Goal: Task Accomplishment & Management: Manage account settings

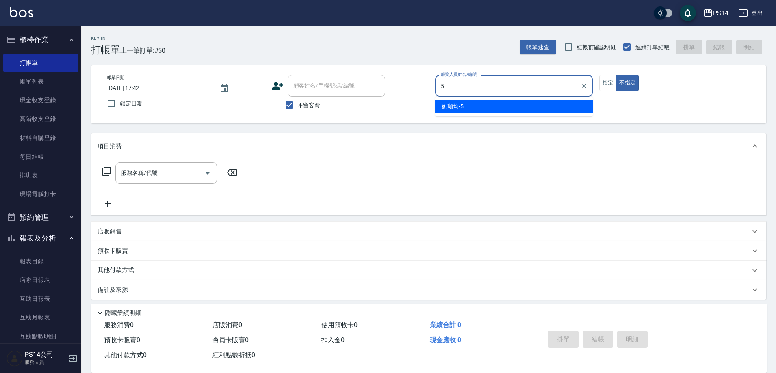
type input "劉珈均-5"
type button "false"
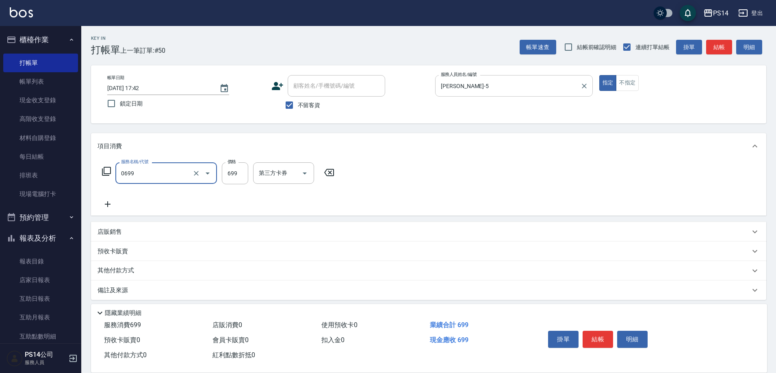
type input "精油SPA(0699)"
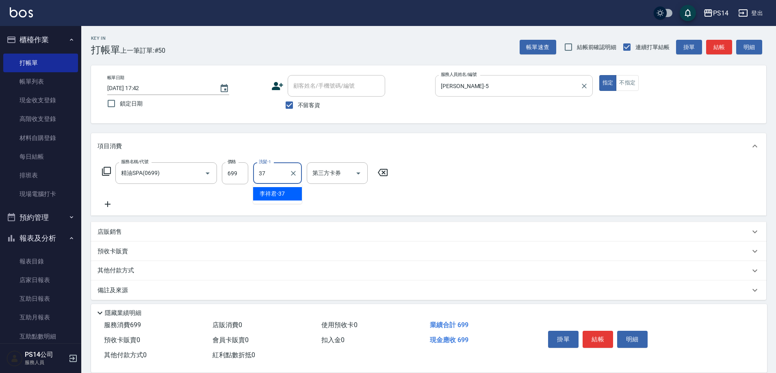
type input "李祥君 -37"
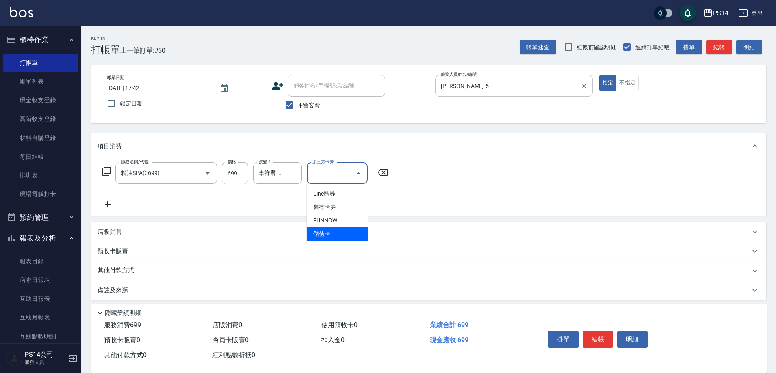
type input "儲值卡"
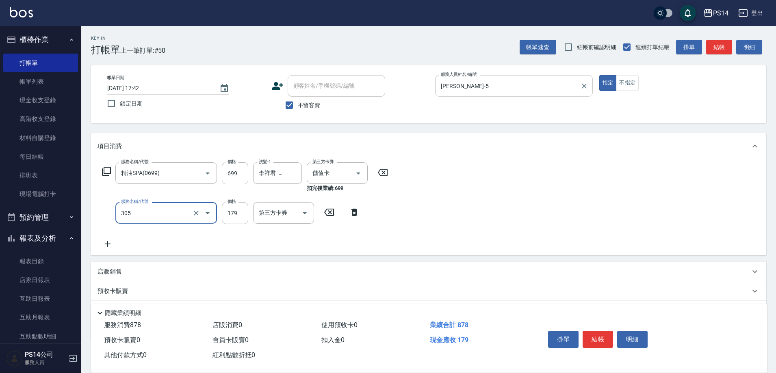
type input "剪髮(305)"
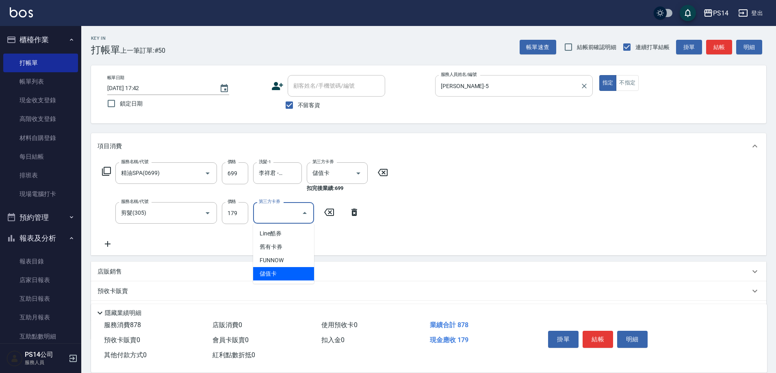
type input "儲值卡"
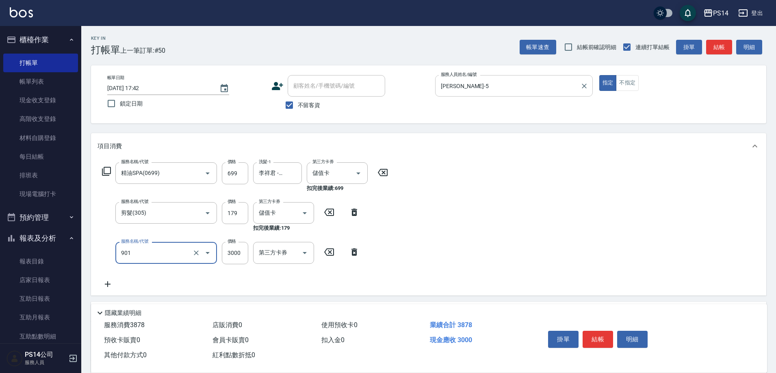
type input "儲值3000(901)"
type input "374"
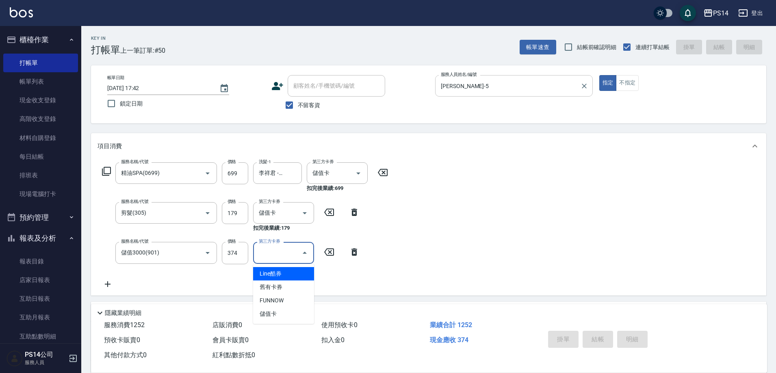
type input "2025/10/12 18:20"
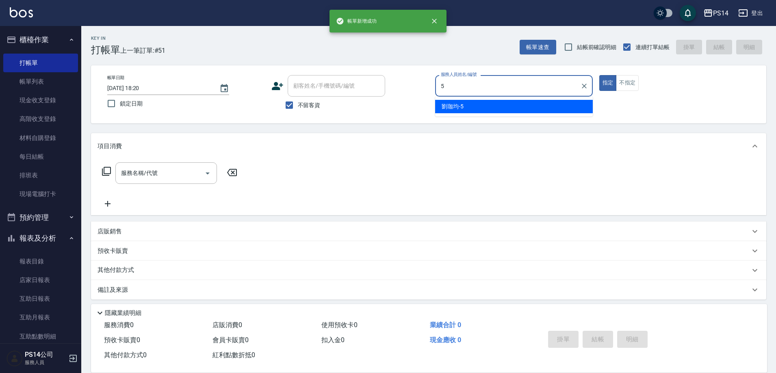
type input "劉珈均-5"
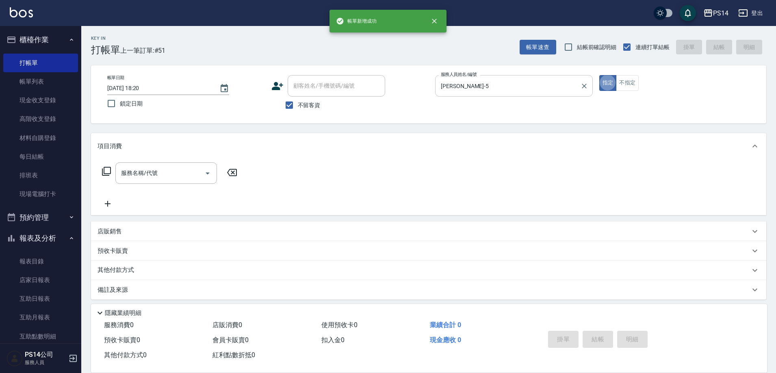
type button "true"
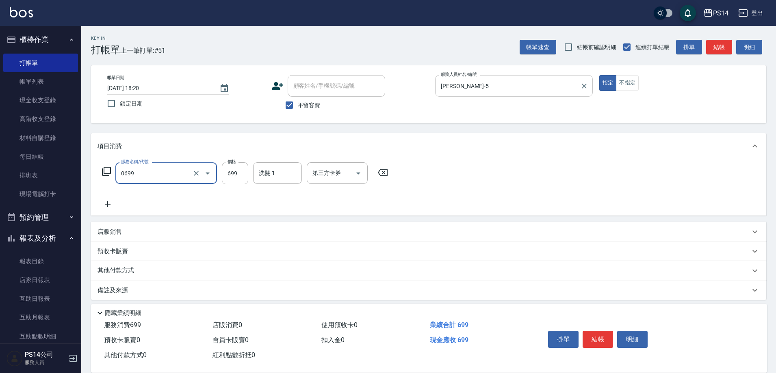
type input "精油SPA(0699)"
type input "陳昱蓁-18"
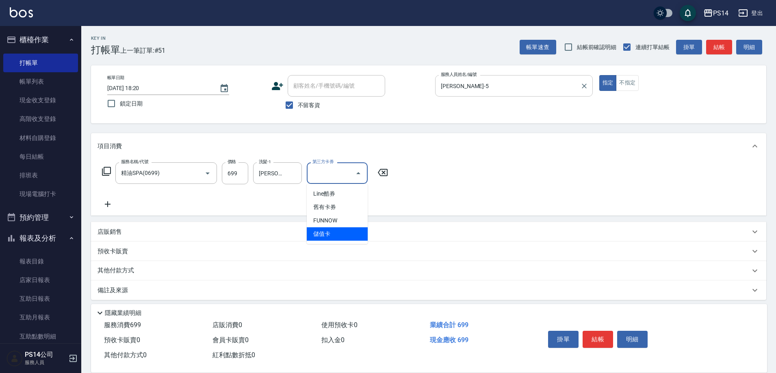
type input "儲值卡"
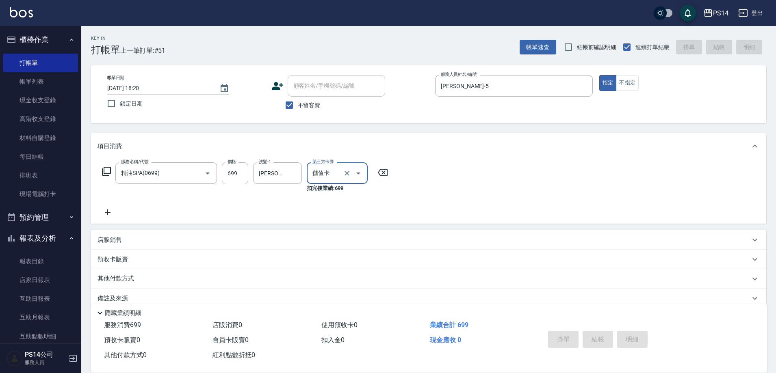
type input "2025/10/12 18:21"
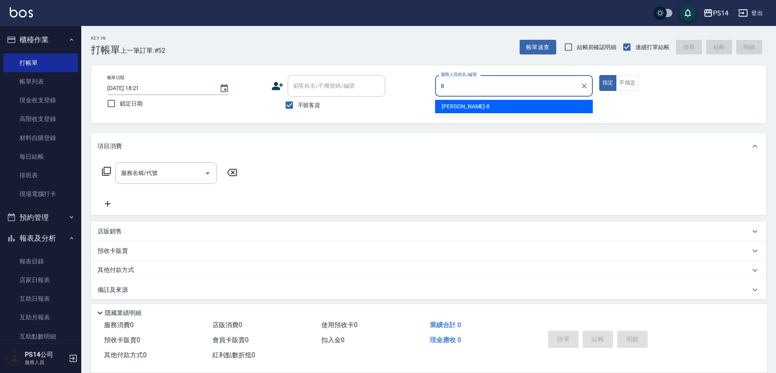
type input "徐于雯-8"
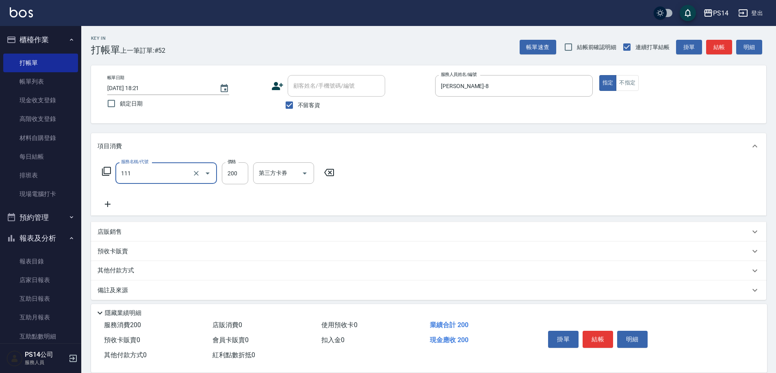
type input "200(111)"
type input "謝欣紜-28"
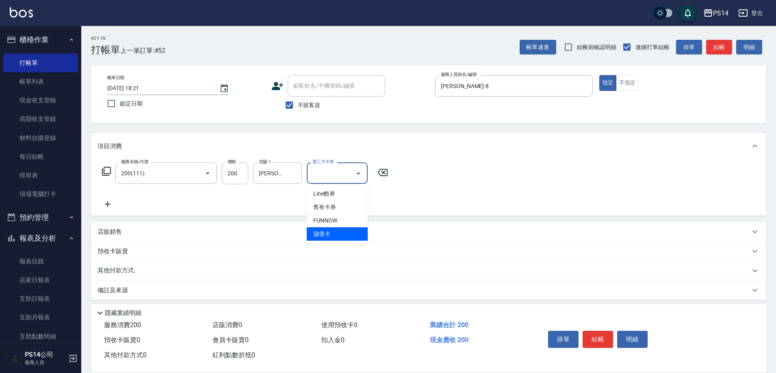
type input "儲值卡"
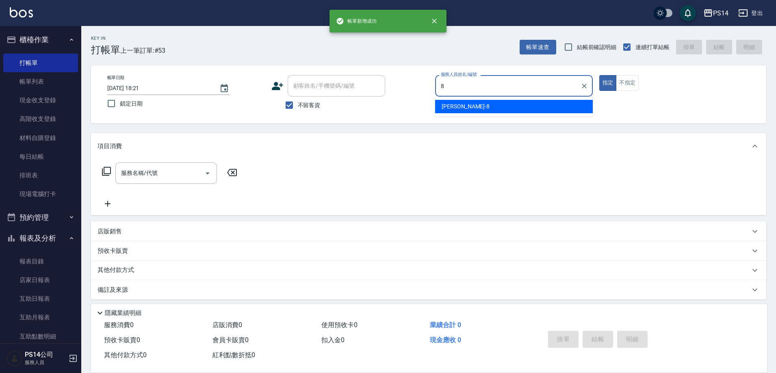
type input "徐于雯-8"
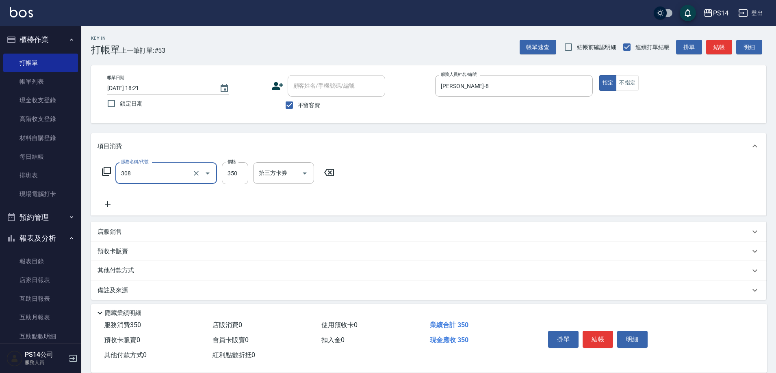
type input "洗+剪(308)"
type input "顏誼婷-26"
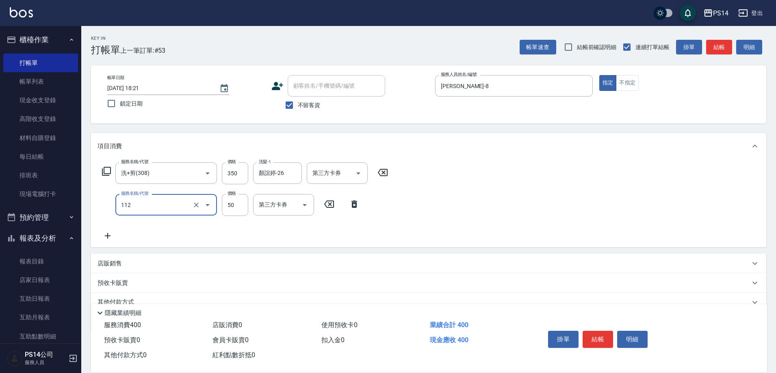
type input "精油50(112)"
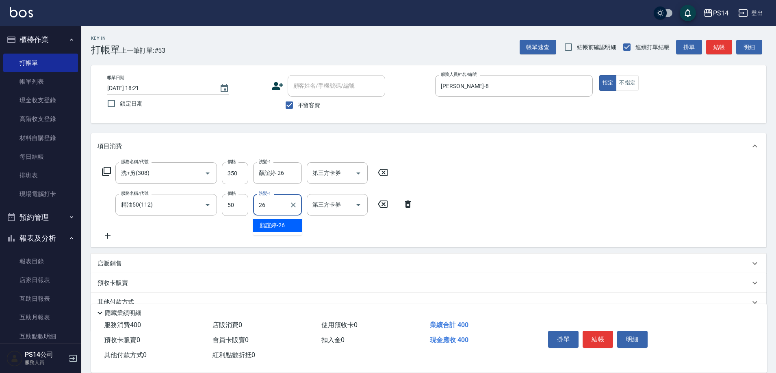
type input "顏誼婷-26"
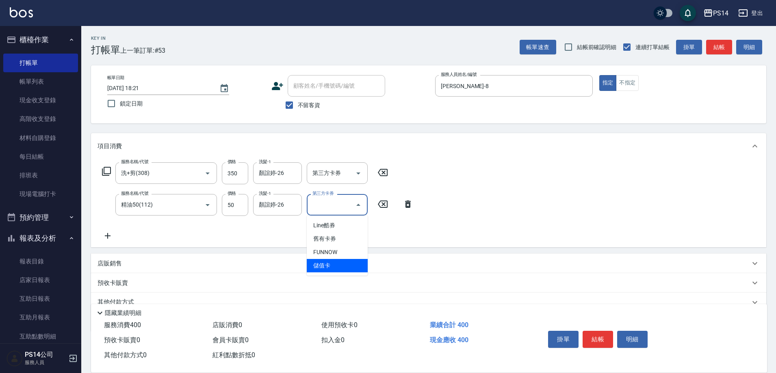
type input "儲值卡"
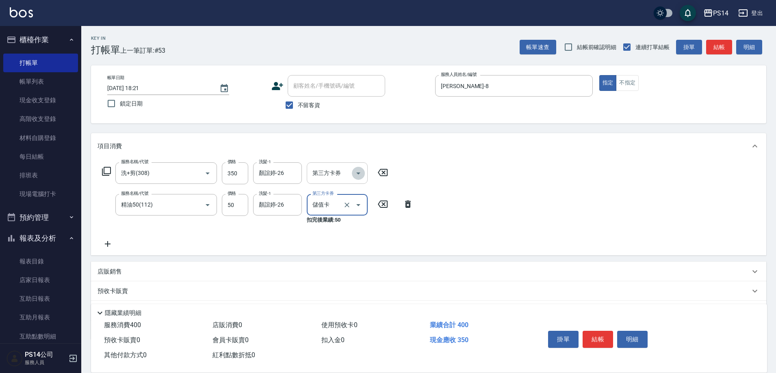
click at [359, 172] on icon "Open" at bounding box center [358, 174] width 10 height 10
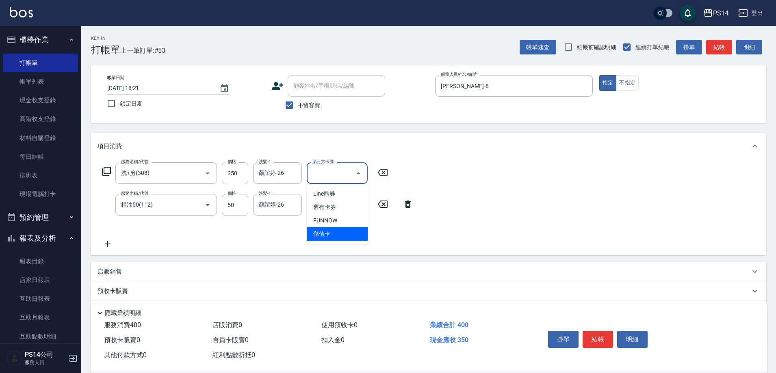
click at [353, 236] on span "儲值卡" at bounding box center [337, 233] width 61 height 13
type input "儲值卡"
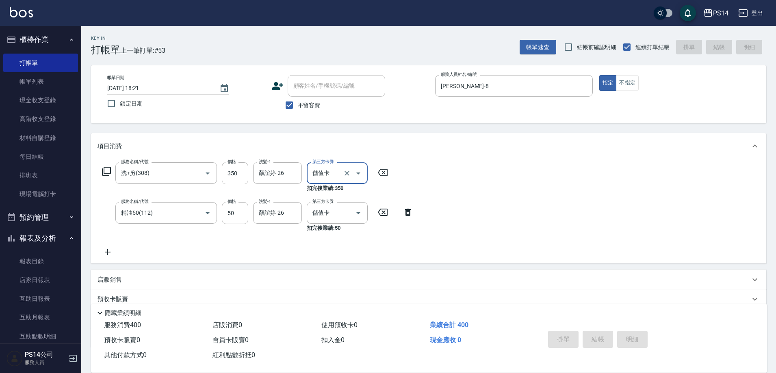
type input "2025/10/12 18:22"
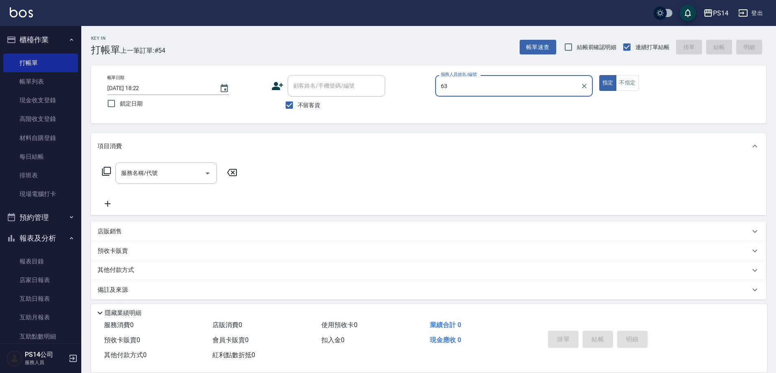
type input "6"
type input "3"
type input "余宜玲-3"
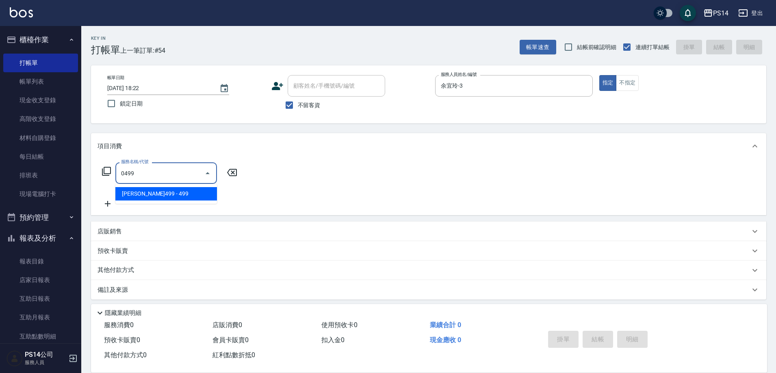
type input "伊黛莉499(0499)"
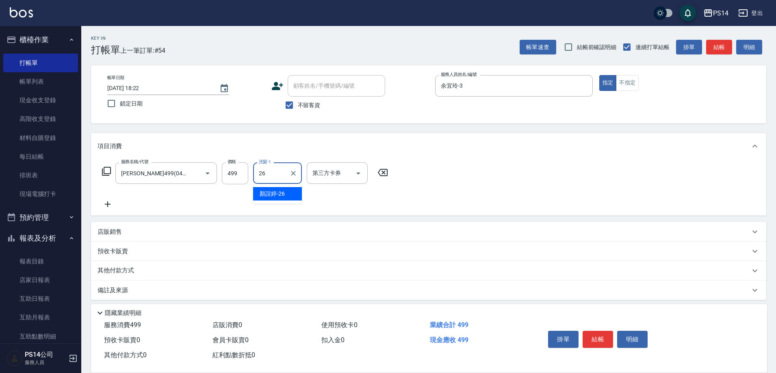
type input "顏誼婷-26"
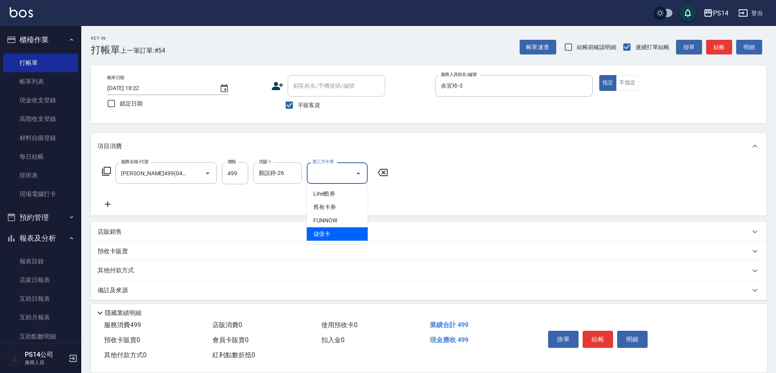
type input "儲值卡"
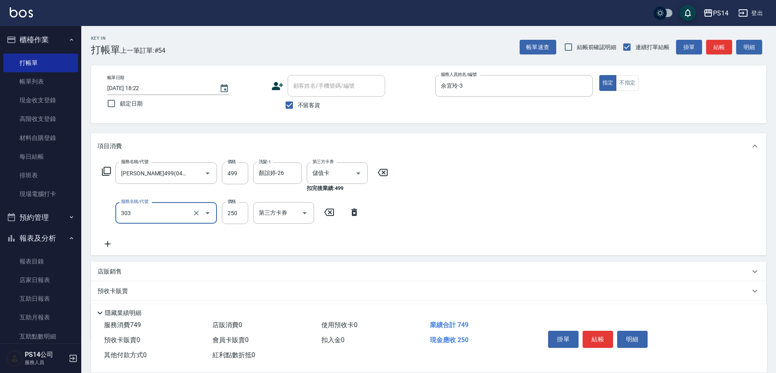
type input "剪髮(303)"
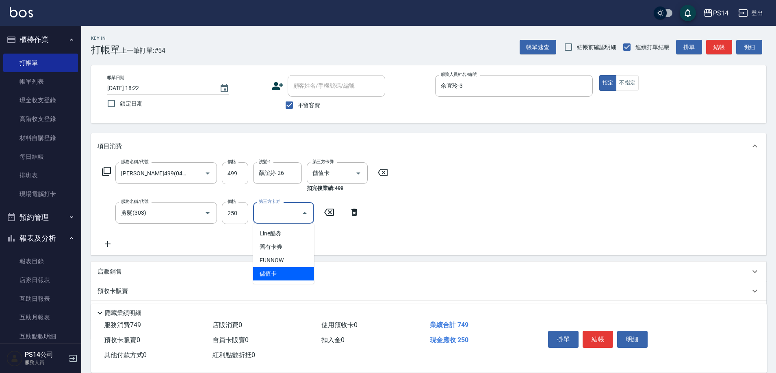
type input "儲值卡"
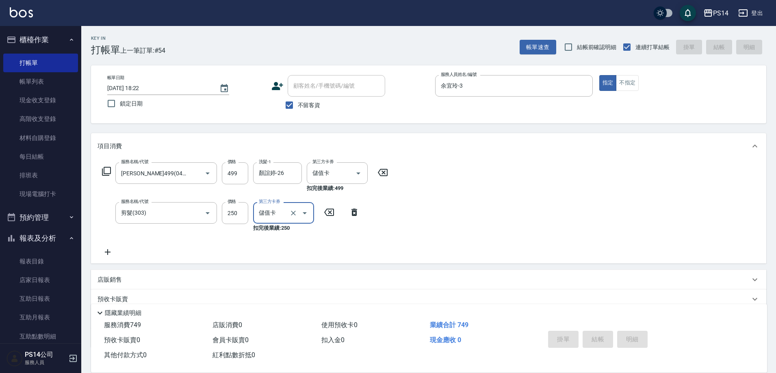
type input "2025/10/12 18:50"
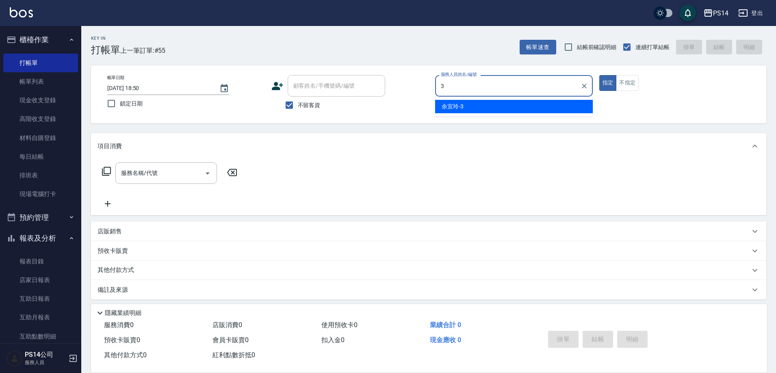
type input "余宜玲-3"
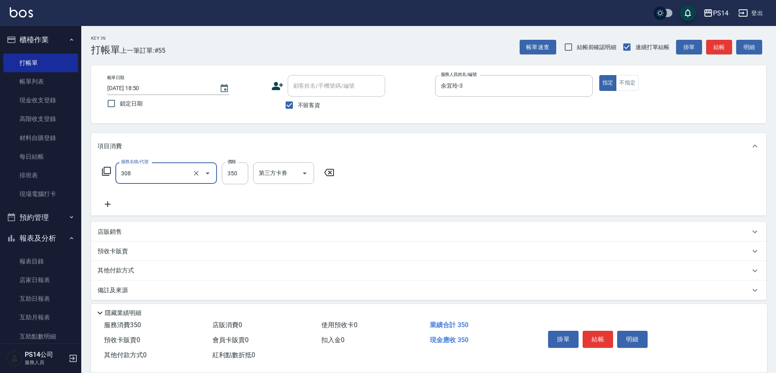
type input "洗+剪(308)"
type input "陳昱蓁-18"
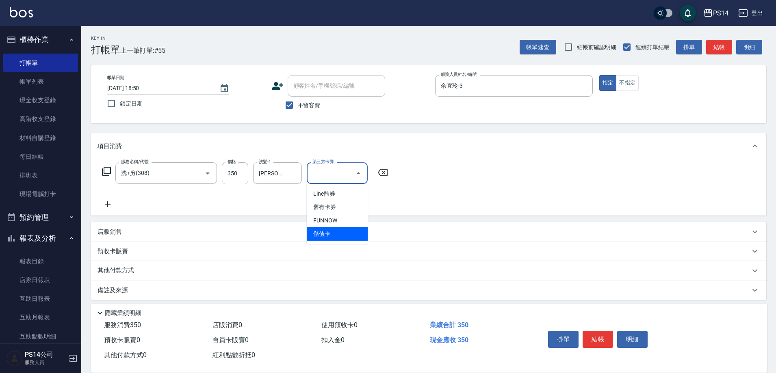
type input "儲值卡"
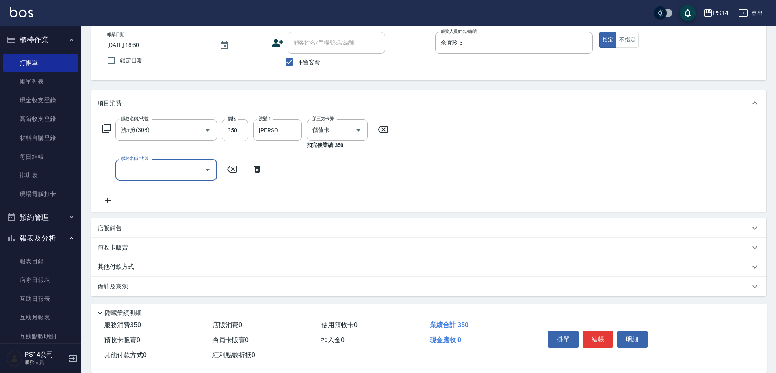
scroll to position [44, 0]
click at [119, 231] on div "店販銷售" at bounding box center [428, 226] width 675 height 19
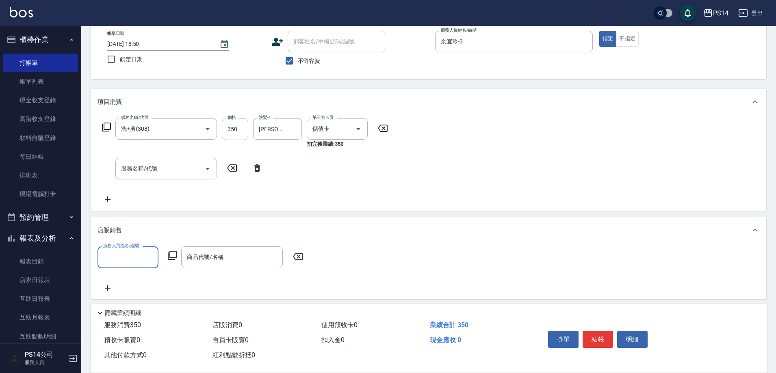
scroll to position [0, 0]
type input "余宜玲-3"
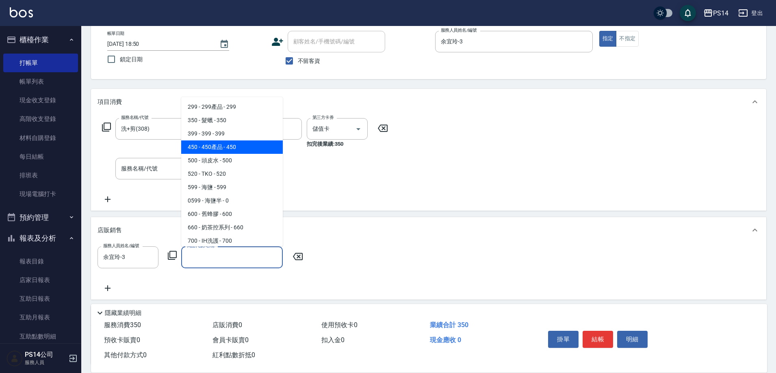
type input "450產品"
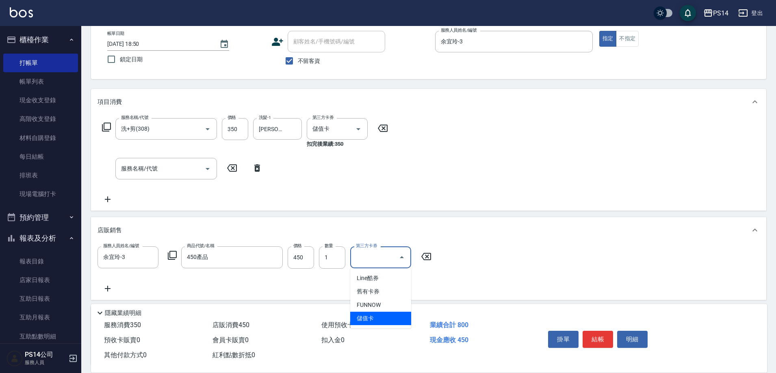
type input "儲值卡"
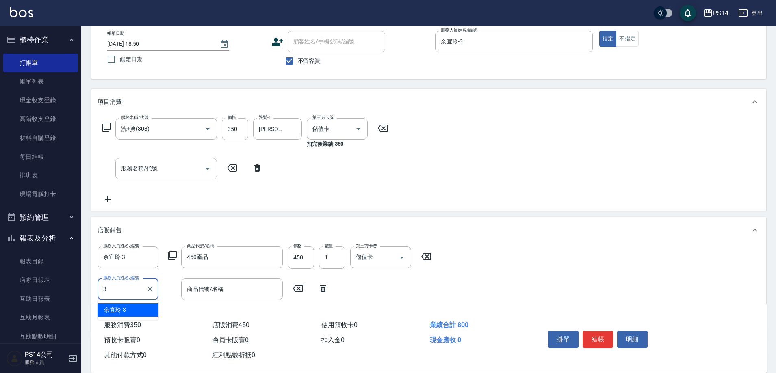
type input "余宜玲-3"
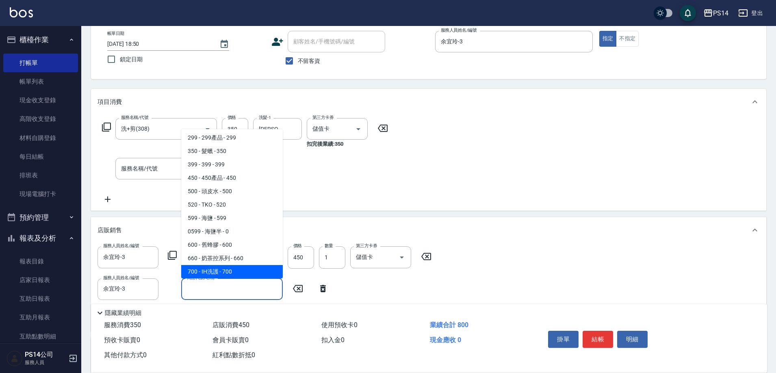
scroll to position [15, 0]
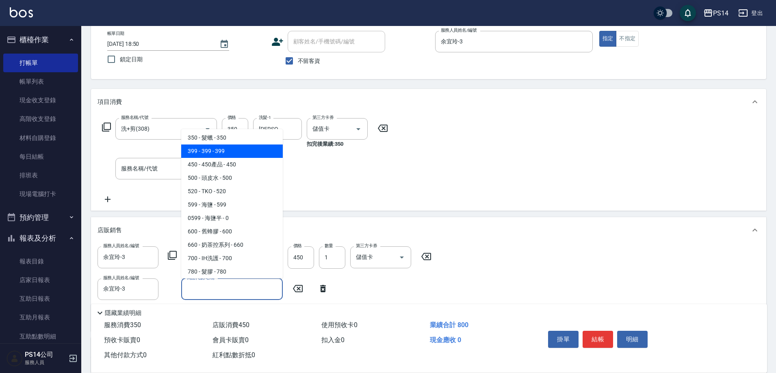
type input "399"
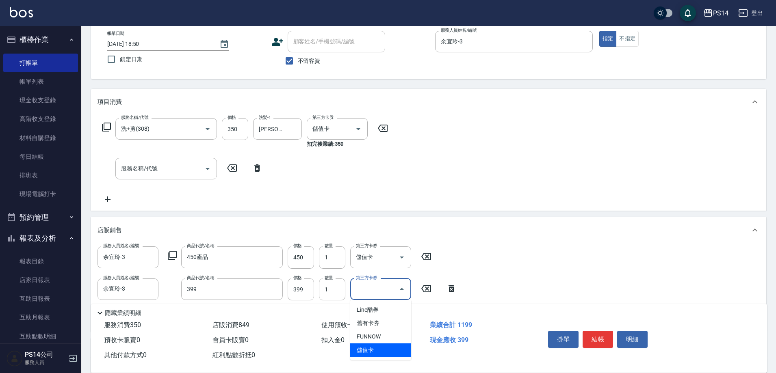
type input "儲值卡"
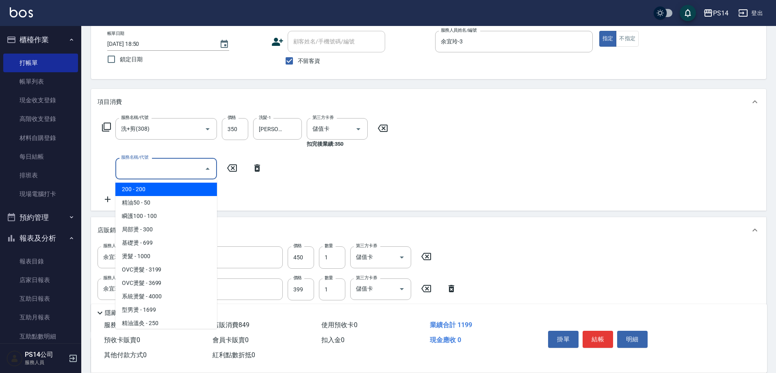
click at [144, 172] on input "服務名稱/代號" at bounding box center [160, 169] width 82 height 14
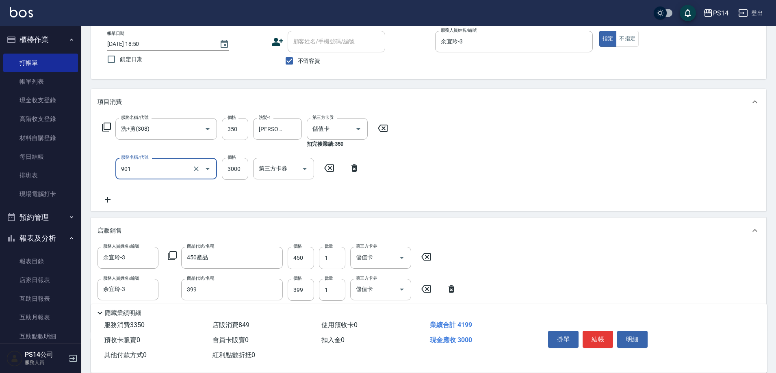
type input "儲值3000(901)"
type input "2000"
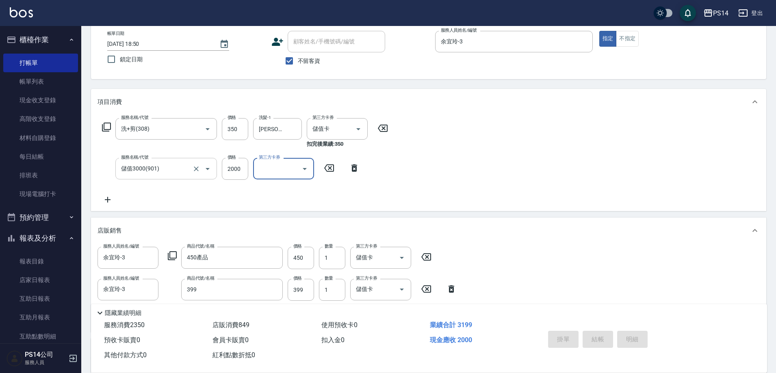
type input "2025/10/12 18:56"
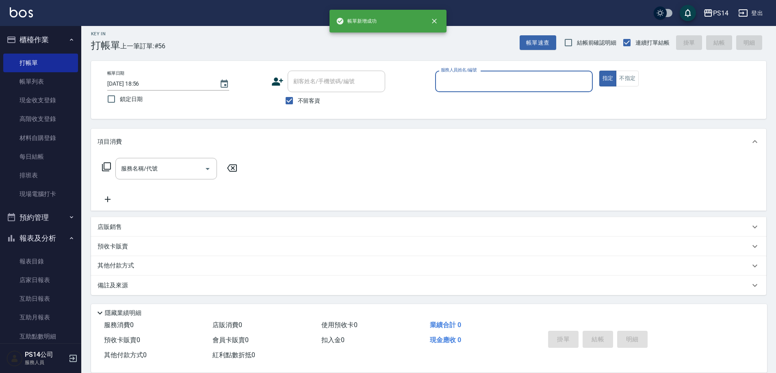
scroll to position [4, 0]
type input "余宜玲-3"
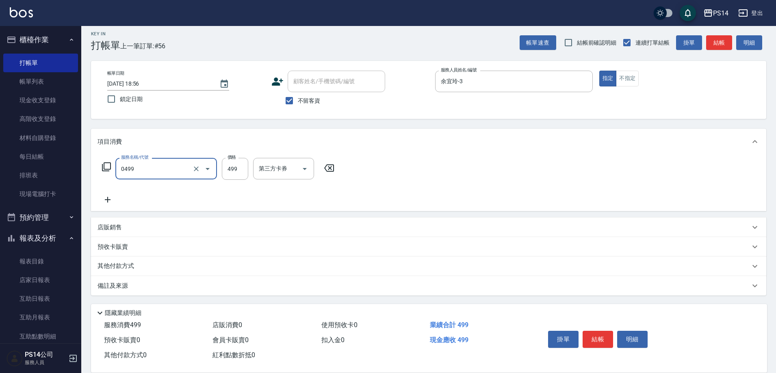
type input "伊黛莉499(0499)"
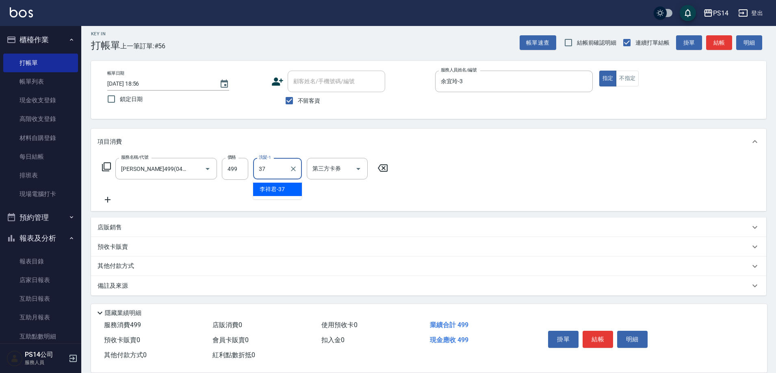
type input "李祥君 -37"
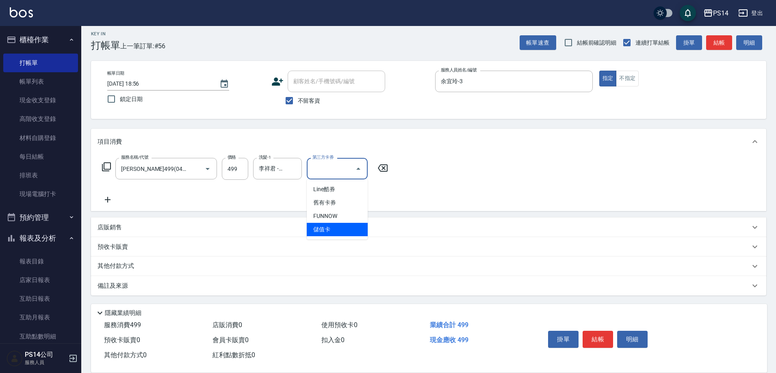
type input "儲值卡"
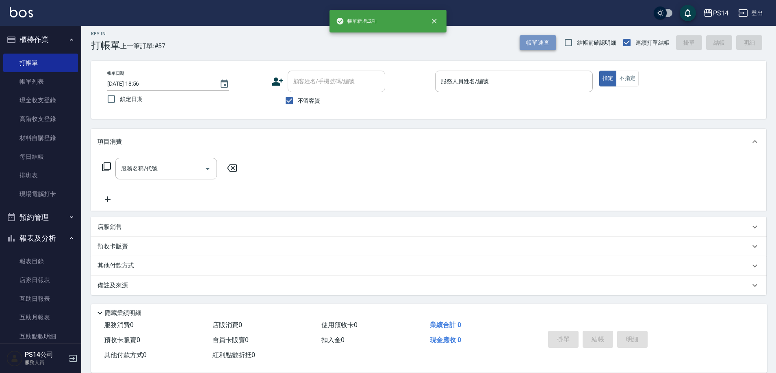
click at [542, 45] on button "帳單速查" at bounding box center [537, 42] width 37 height 15
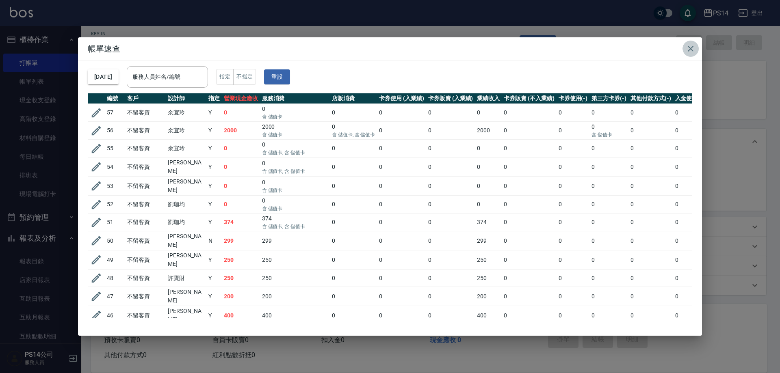
click at [690, 50] on icon "button" at bounding box center [691, 49] width 10 height 10
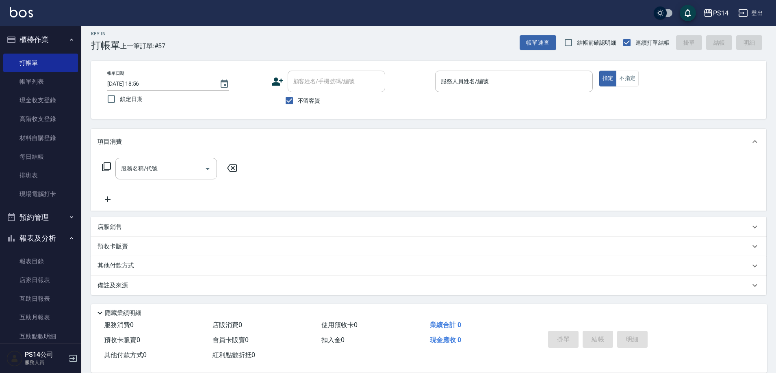
click at [519, 35] on button "帳單速查" at bounding box center [537, 42] width 37 height 15
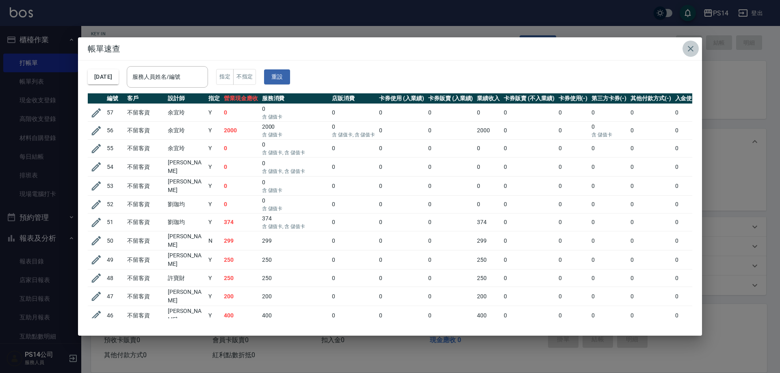
click at [690, 52] on icon "button" at bounding box center [691, 49] width 10 height 10
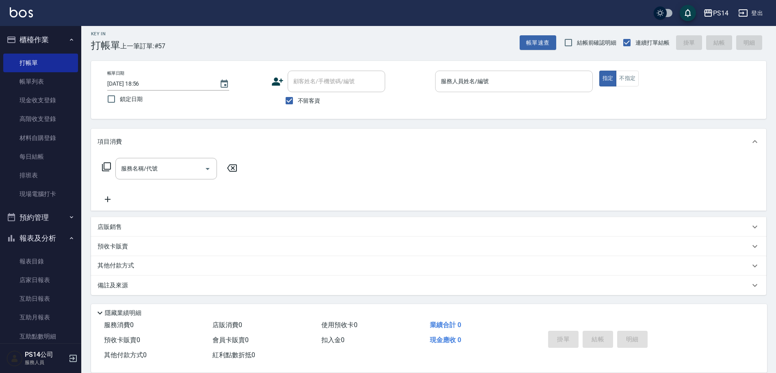
click at [505, 82] on input "服務人員姓名/編號" at bounding box center [514, 81] width 150 height 14
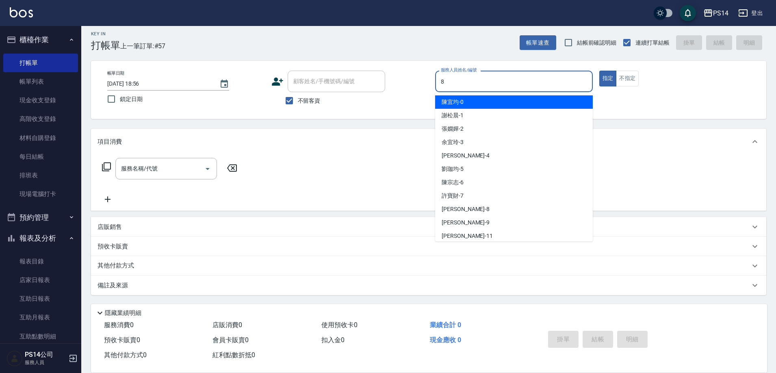
type input "徐于雯-8"
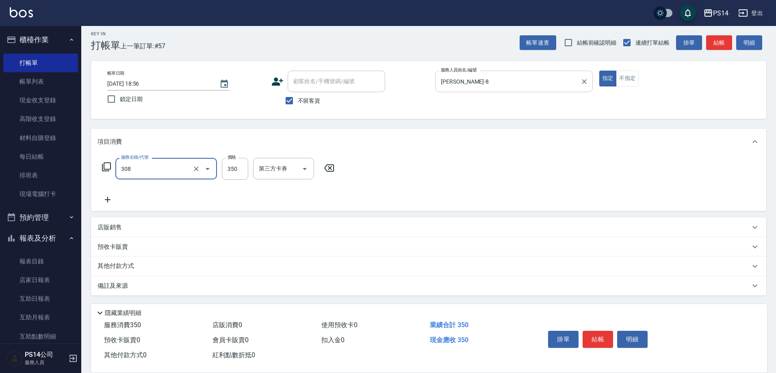
type input "洗+剪(308)"
type input "263"
drag, startPoint x: 299, startPoint y: 171, endPoint x: 318, endPoint y: 177, distance: 19.8
click at [300, 172] on div "洗髮-1" at bounding box center [277, 169] width 49 height 22
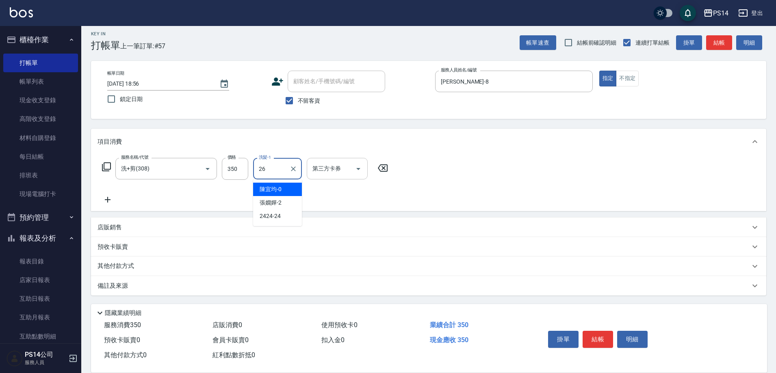
type input "顏誼婷-26"
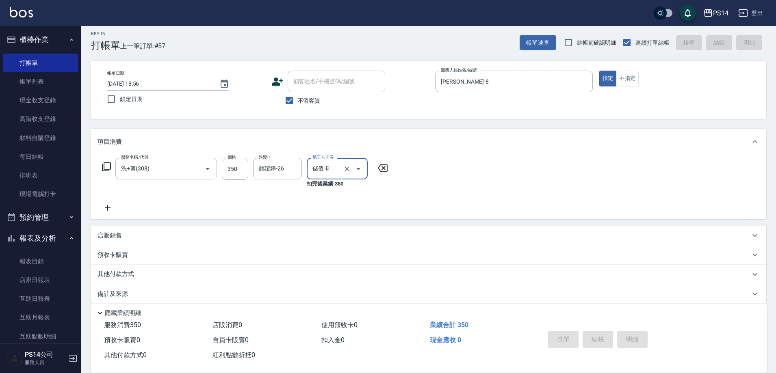
type input "儲值卡"
type input "2025/10/12 19:35"
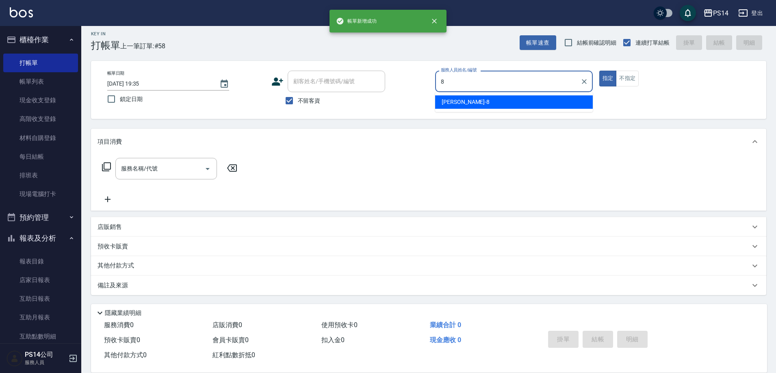
type input "徐于雯-8"
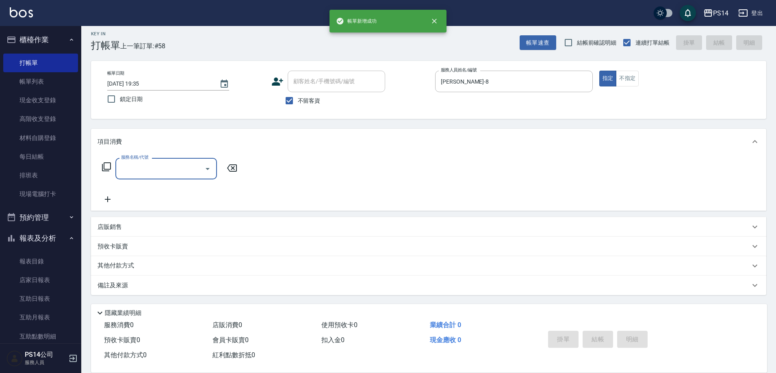
type input "3"
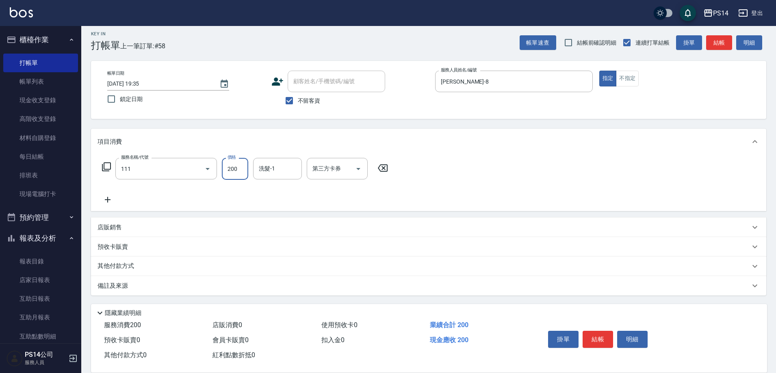
type input "200(111)"
type input "謝欣紜-28"
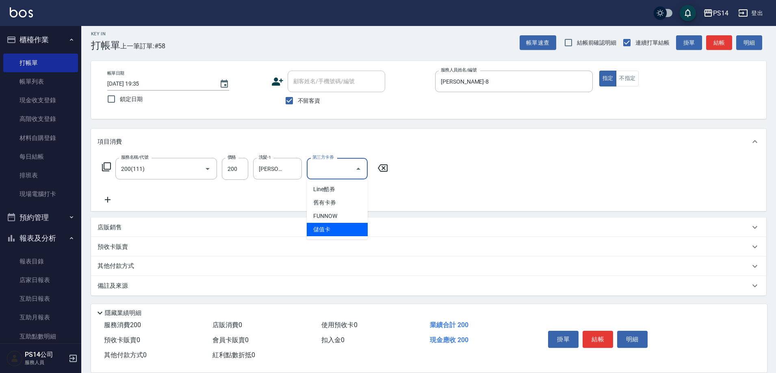
type input "儲值卡"
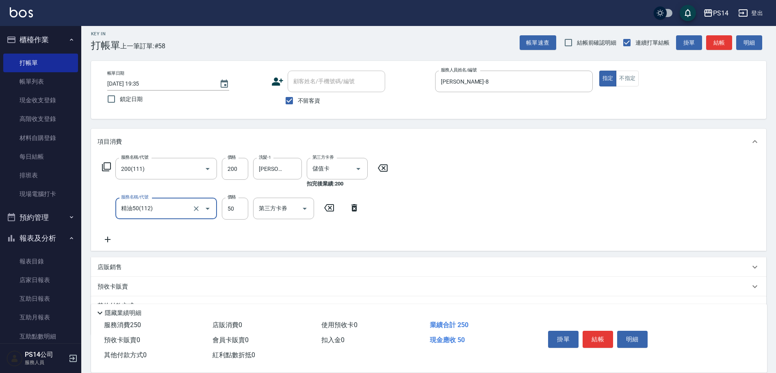
type input "精油50(112)"
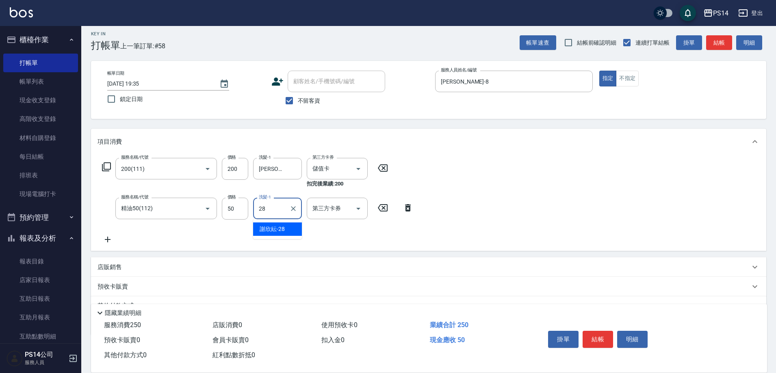
type input "謝欣紜-28"
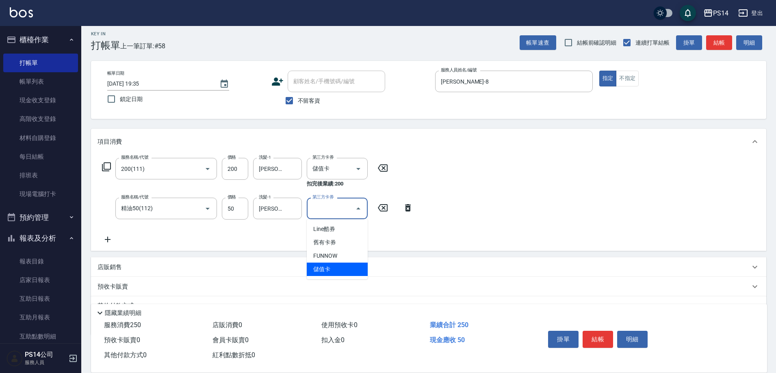
type input "儲值卡"
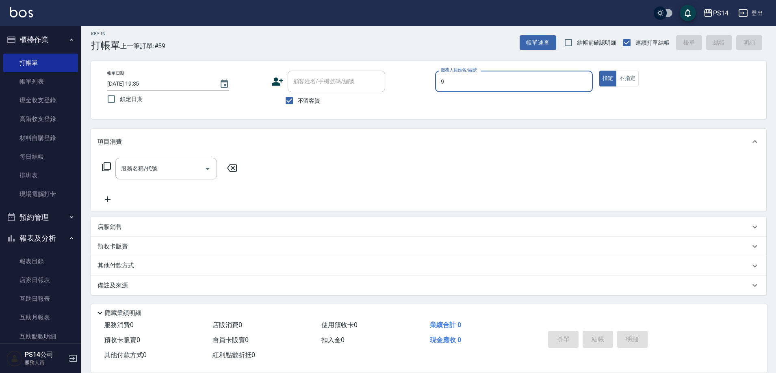
type input "楊宇霏-9"
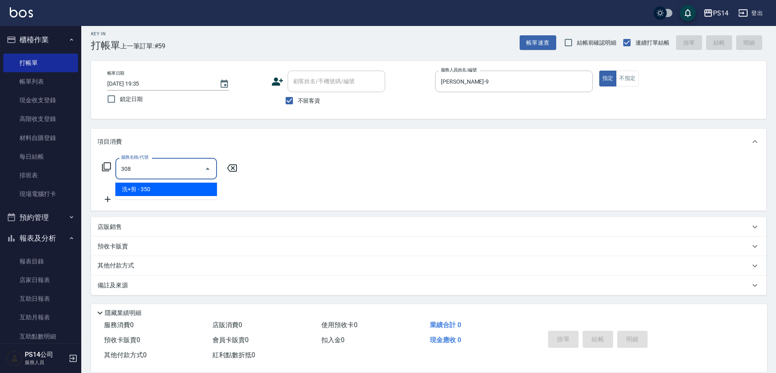
type input "洗+剪(308)"
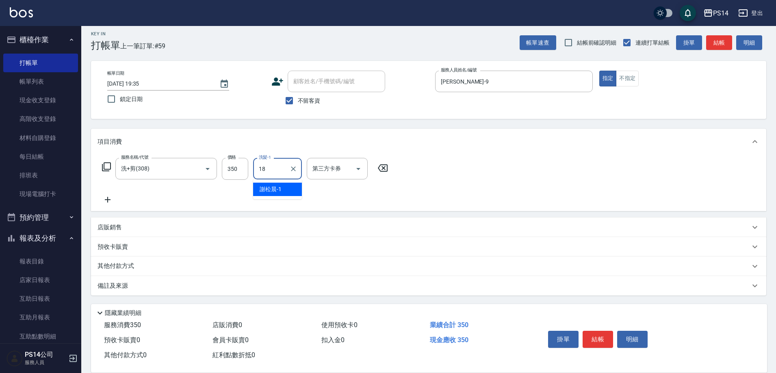
type input "陳昱蓁-18"
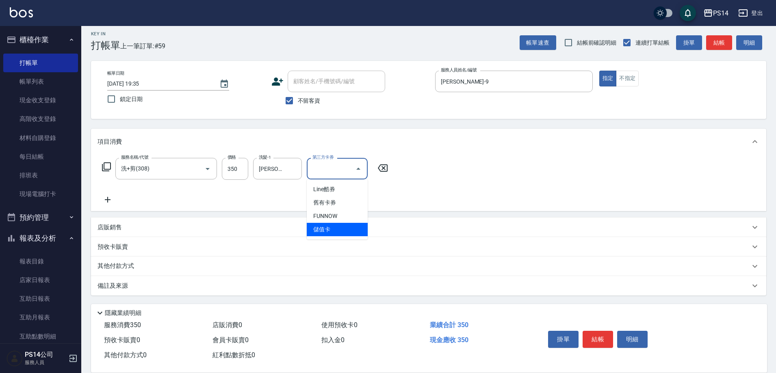
type input "儲值卡"
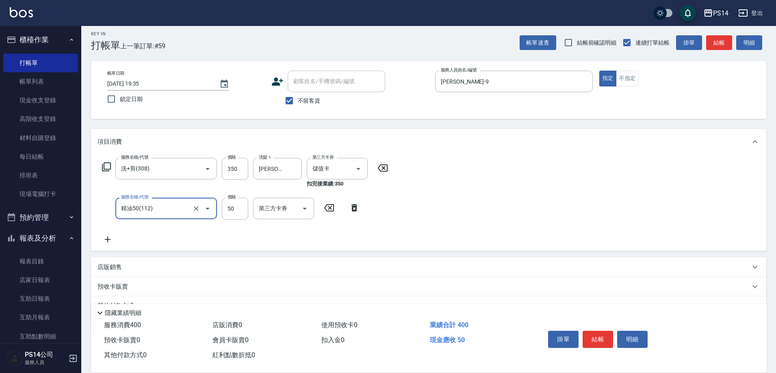
type input "精油50(112)"
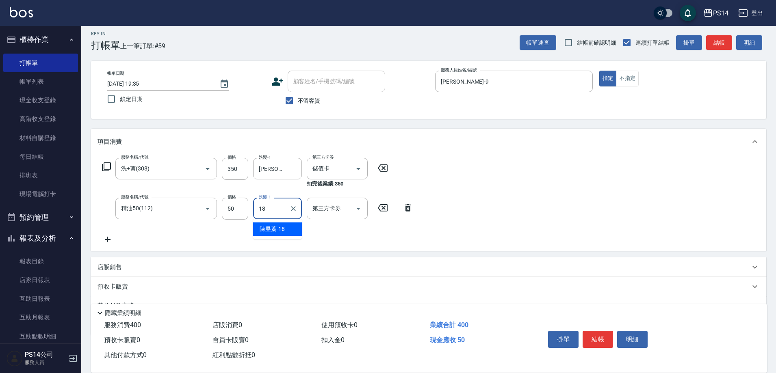
type input "陳昱蓁-18"
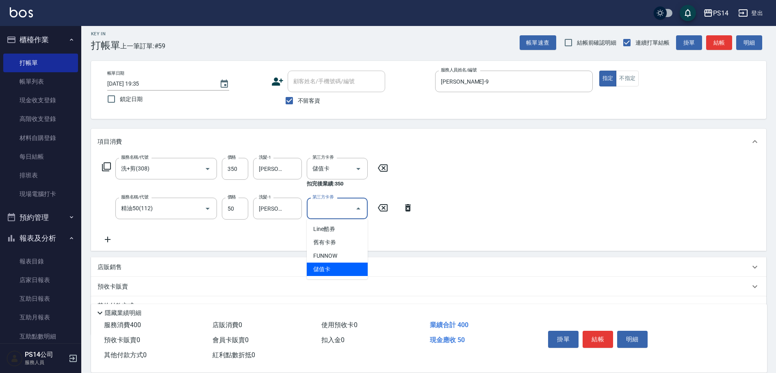
type input "儲值卡"
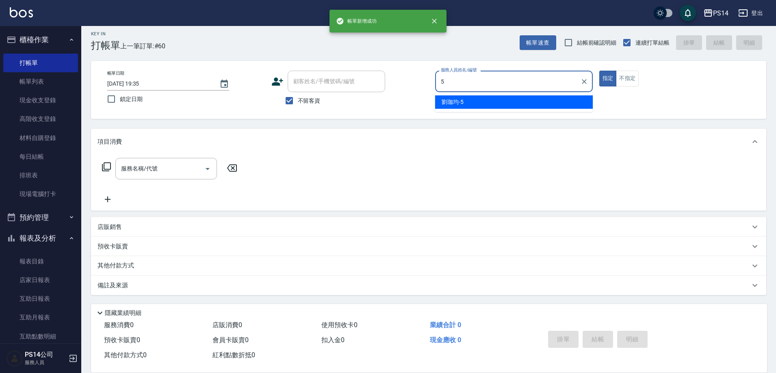
type input "劉珈均-5"
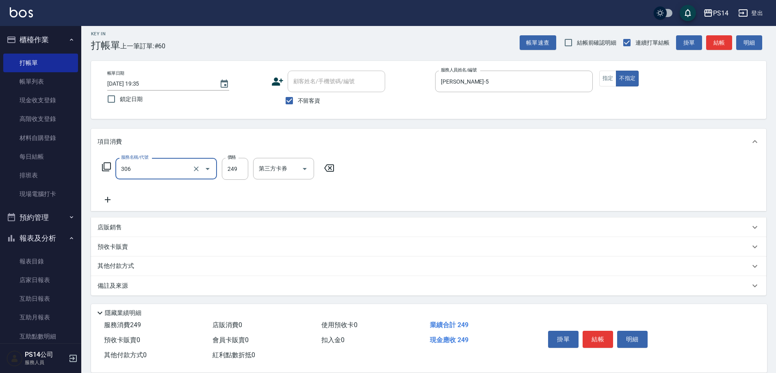
type input "剪髮(306)"
type input "劉珈均-5"
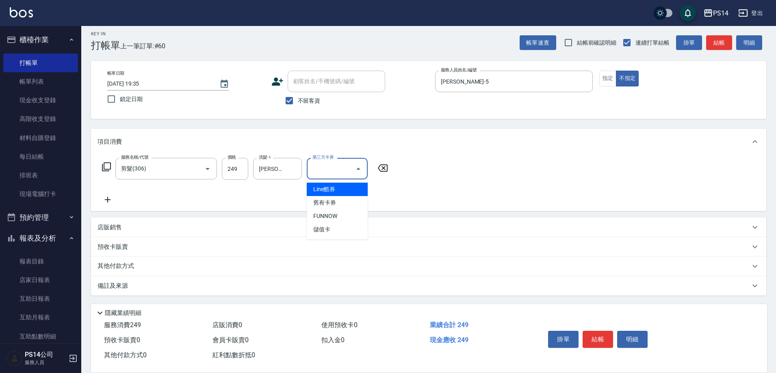
type input "儲值卡"
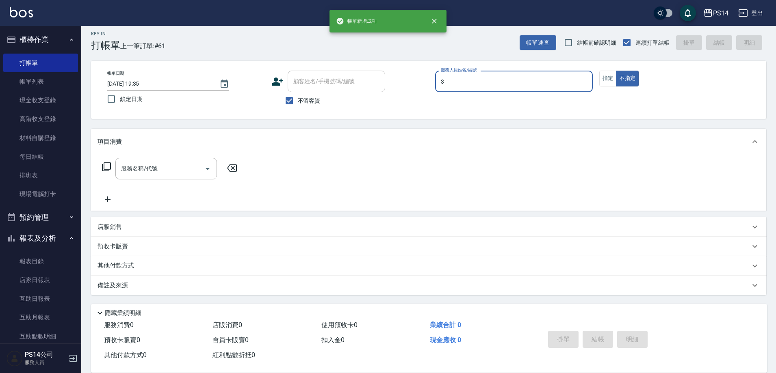
type input "余宜玲-3"
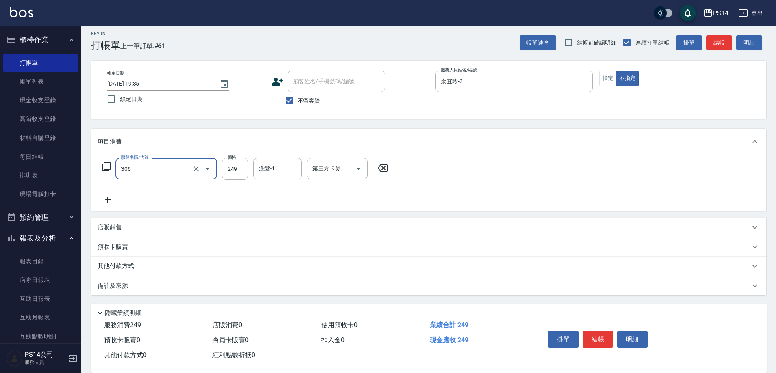
type input "剪髮(306)"
type input "李祥君 -37"
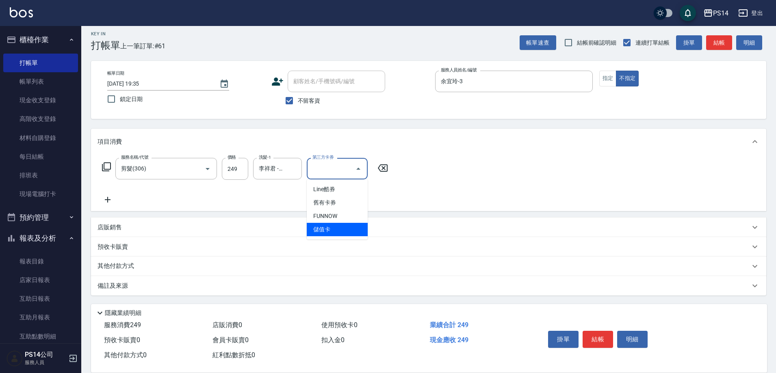
type input "儲值卡"
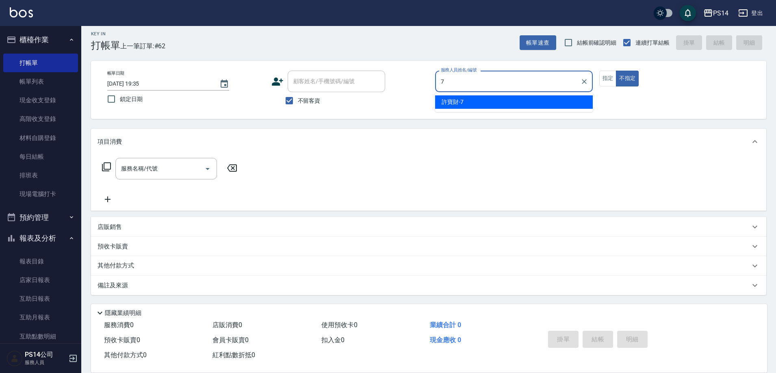
type input "許寶財-7"
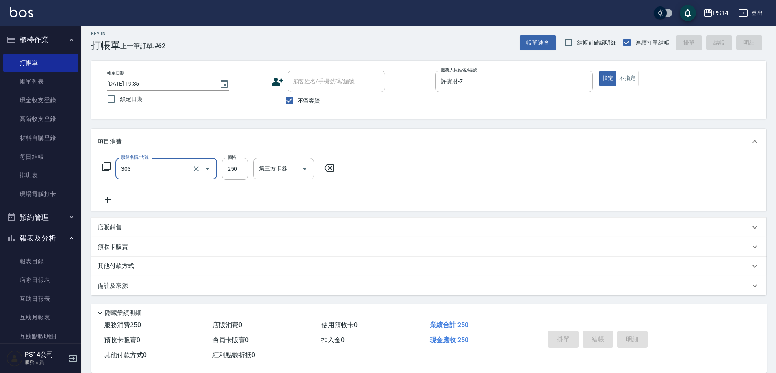
type input "303"
type input "2025/10/12 19:36"
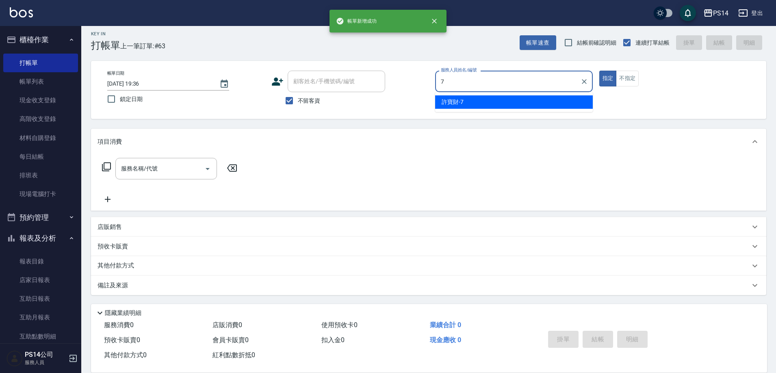
type input "許寶財-7"
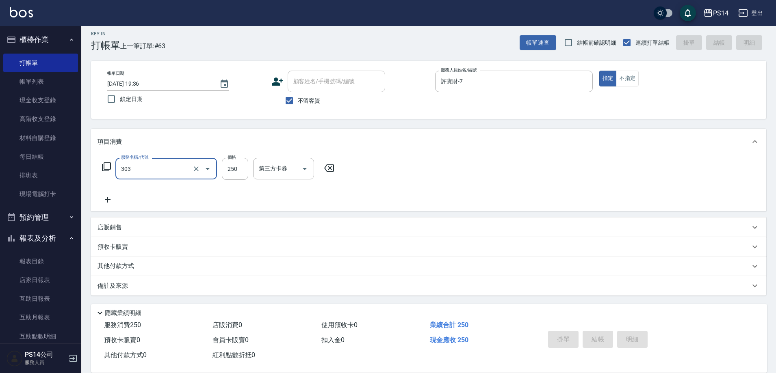
type input "303"
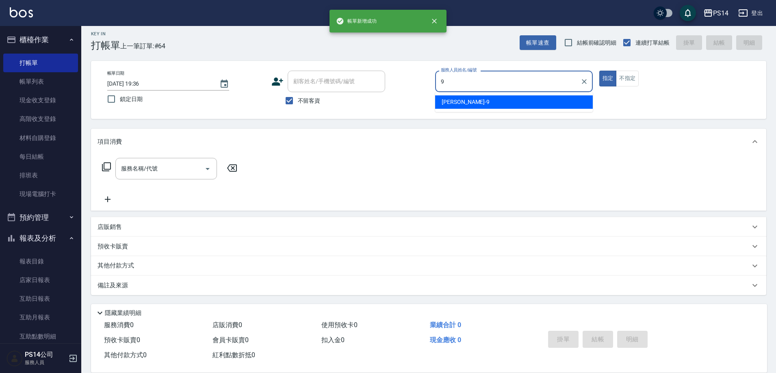
type input "楊宇霏-9"
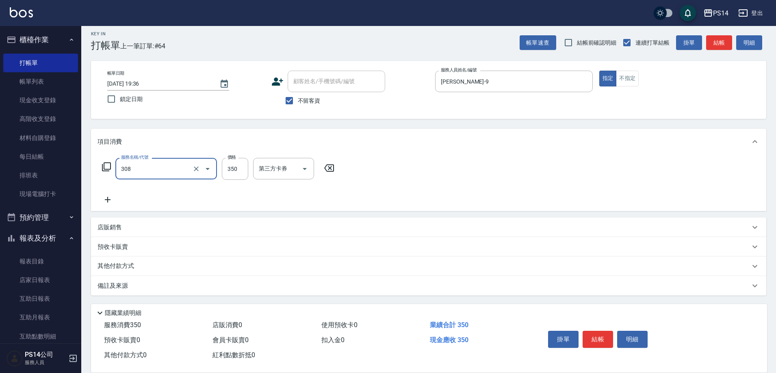
type input "洗+剪(308)"
type input "陳昱蓁-18"
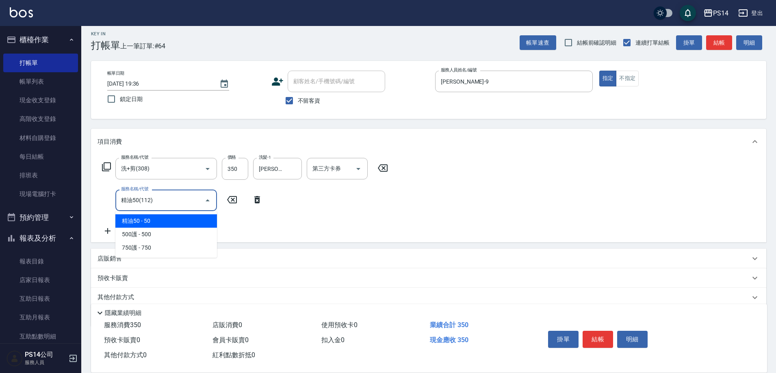
type input "精油50(112)"
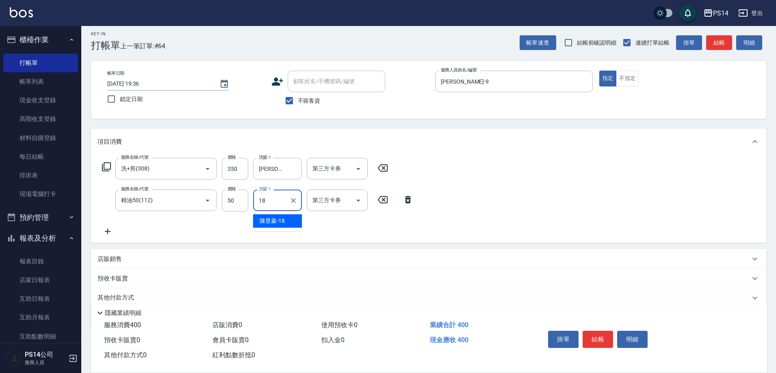
type input "陳昱蓁-18"
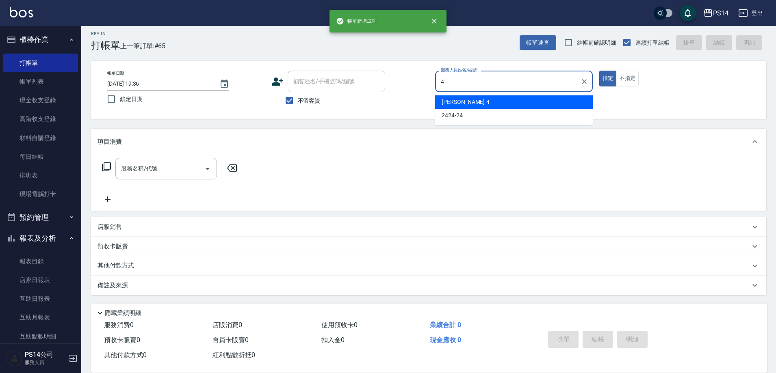
type input "蔡宜蓁-4"
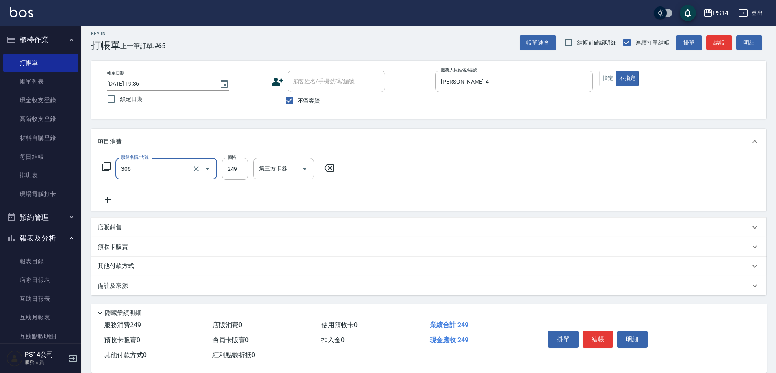
type input "剪髮(306)"
type input "李祥君 -37"
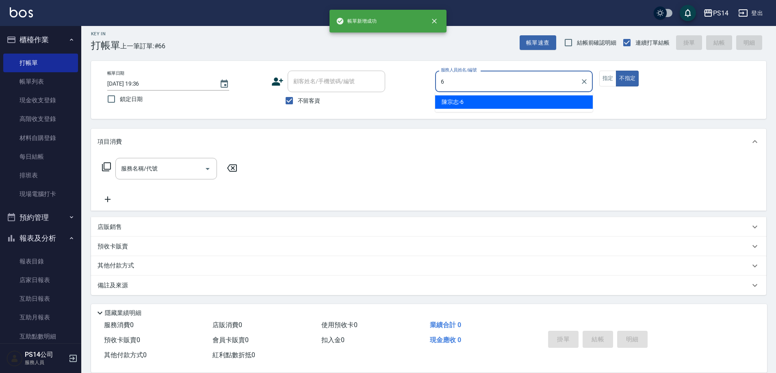
type input "陳宗志-6"
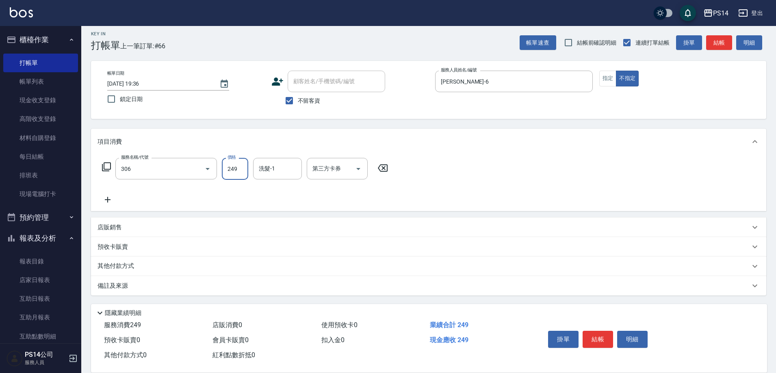
type input "剪髮(306)"
type input "顏誼婷-26"
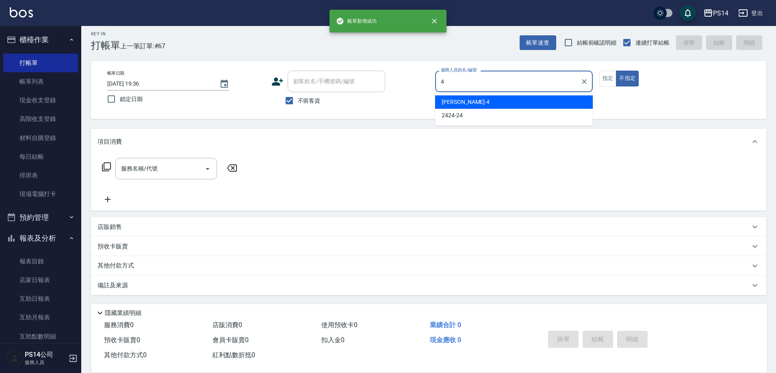
type input "蔡宜蓁-4"
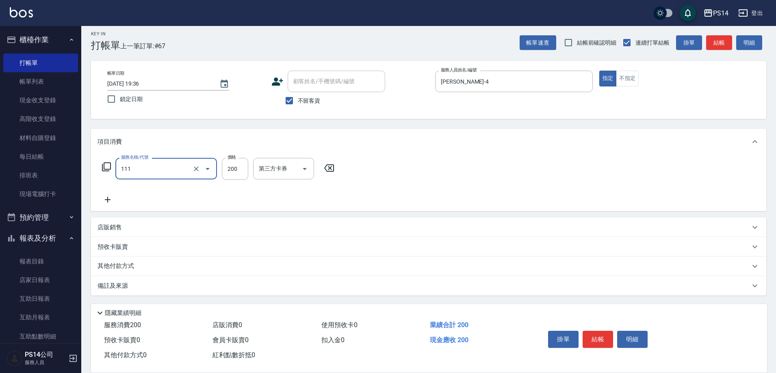
type input "200(111)"
type input "顏誼婷-26"
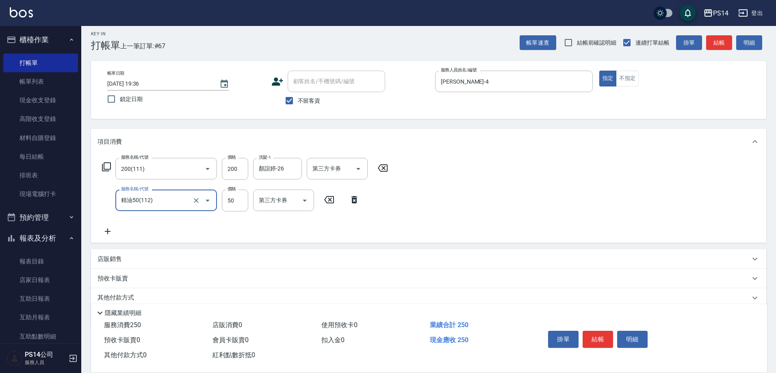
type input "精油50(112)"
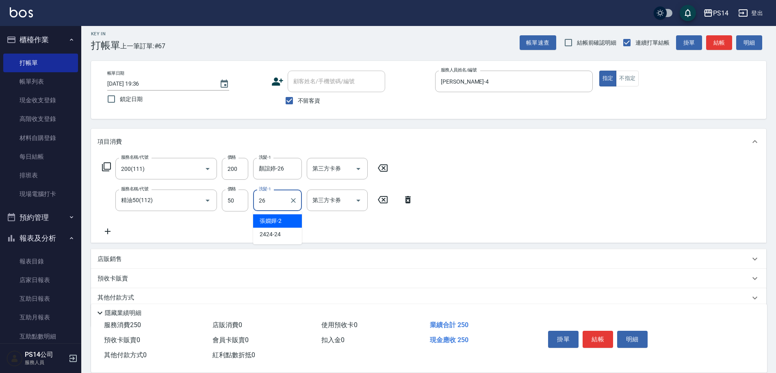
type input "顏誼婷-26"
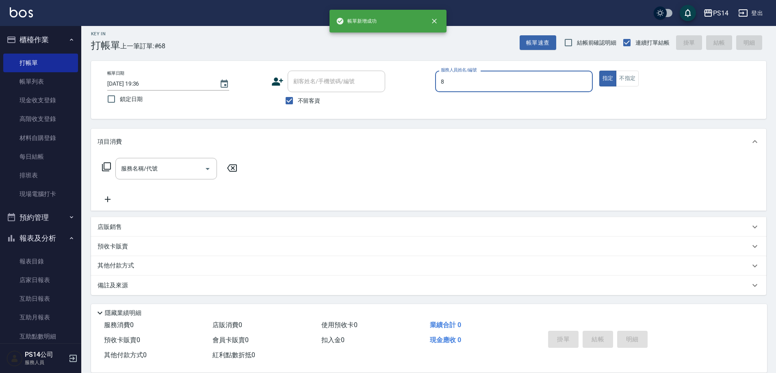
type input "徐于雯-8"
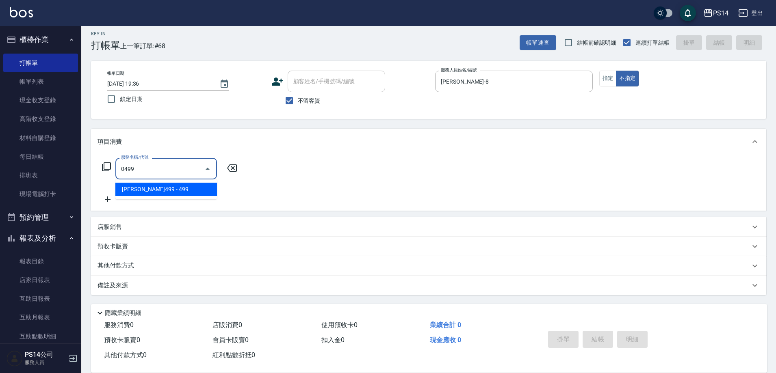
type input "伊黛莉499(0499)"
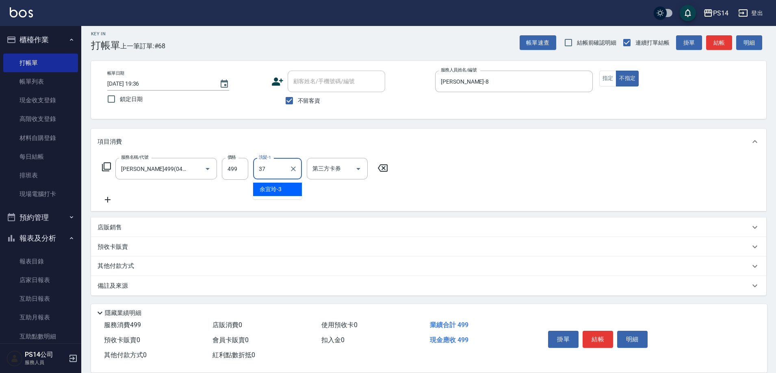
type input "李祥君 -37"
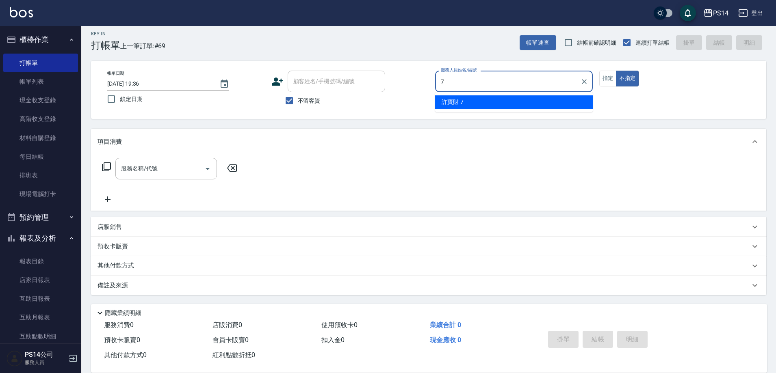
type input "許寶財-7"
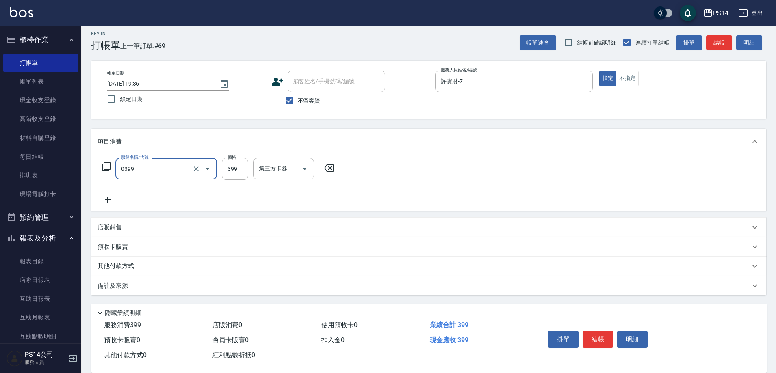
type input "海鹽399(0399)"
type input "謝欣紜-28"
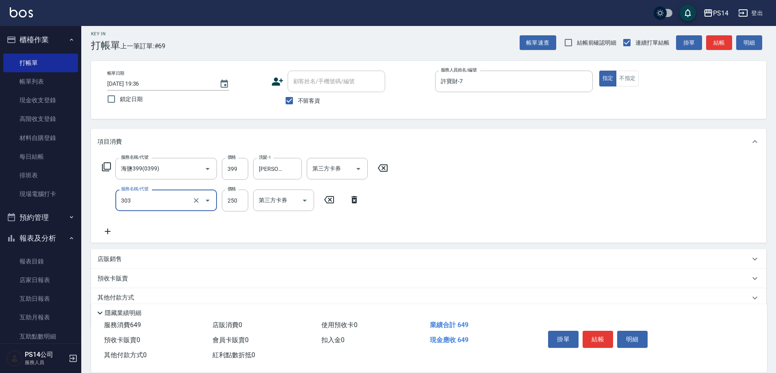
type input "剪髮(303)"
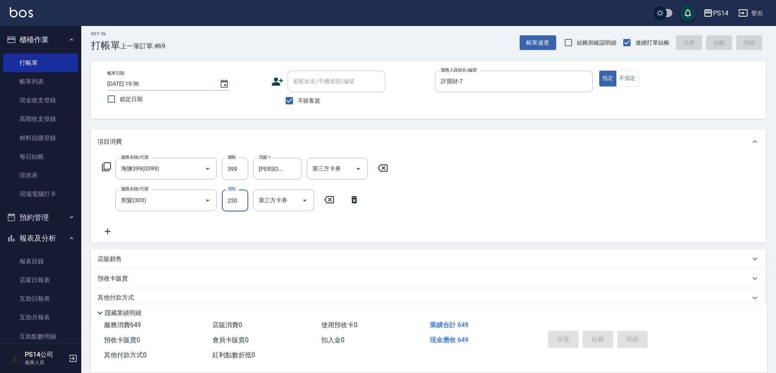
type input "2025/10/12 19:37"
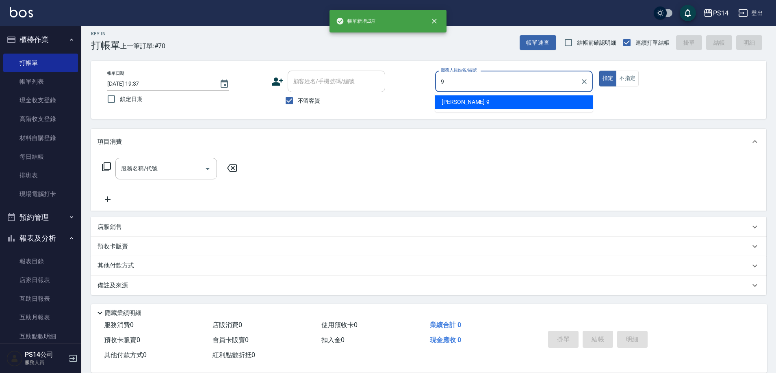
type input "楊宇霏-9"
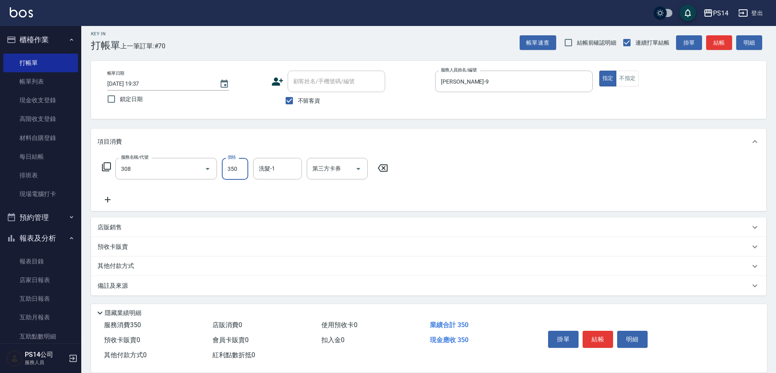
type input "洗+剪(308)"
type input "陳昱蓁-18"
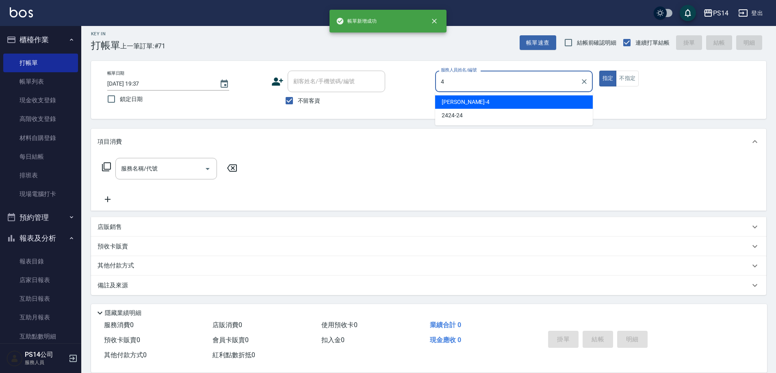
type input "蔡宜蓁-4"
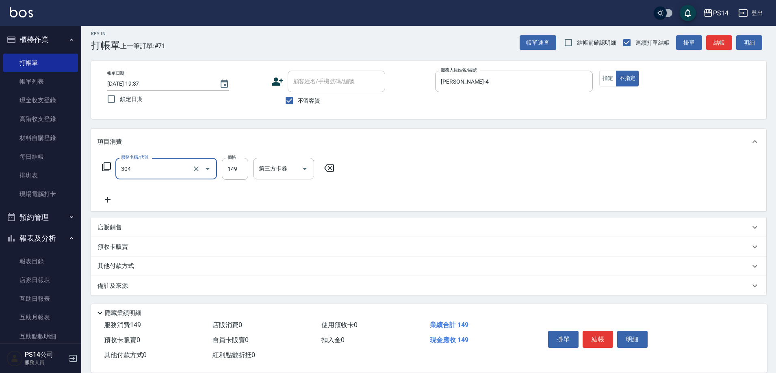
type input "剪髮(304)"
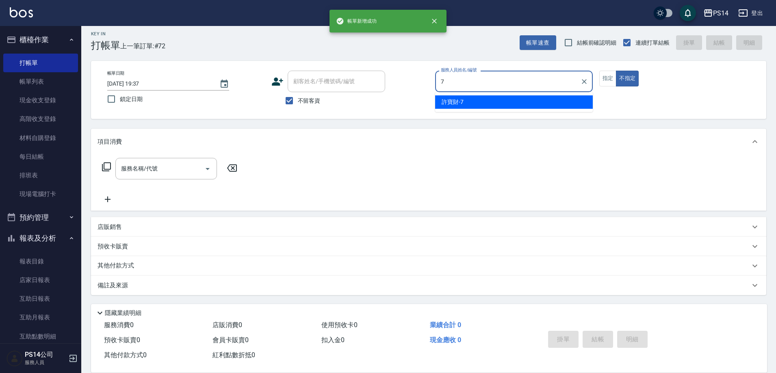
type input "許寶財-7"
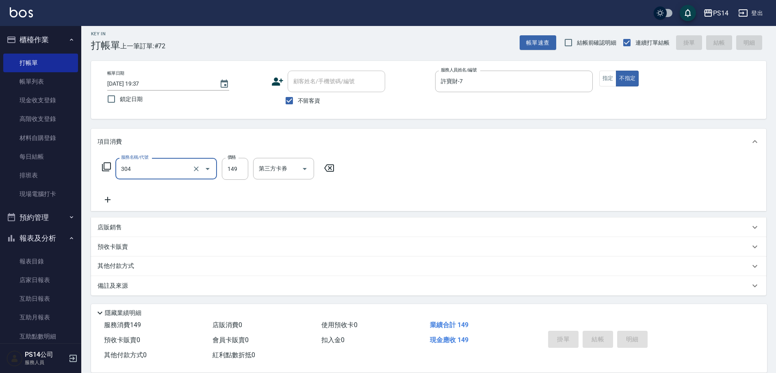
type input "304"
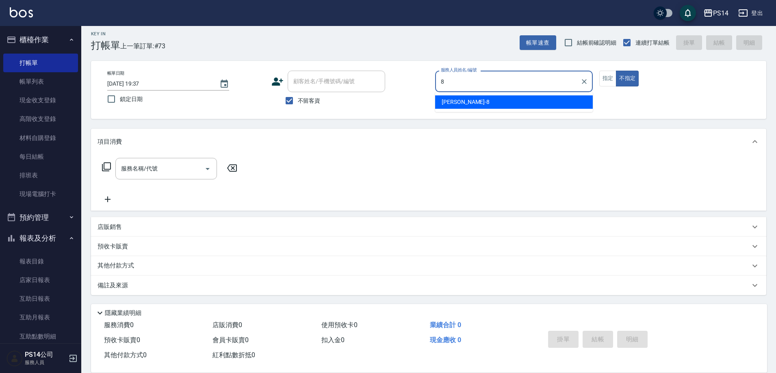
type input "徐于雯-8"
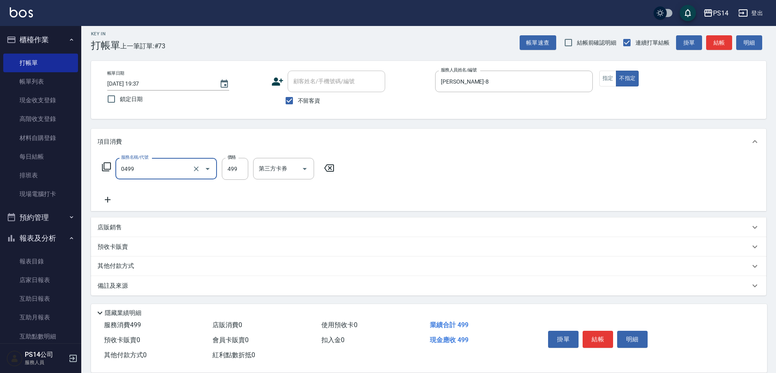
type input "伊黛莉499(0499)"
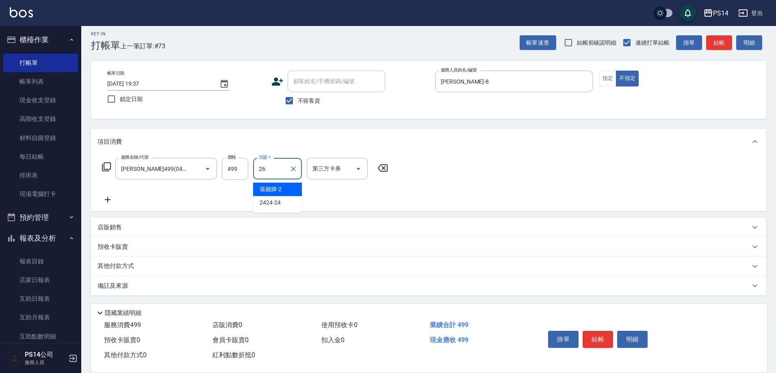
type input "顏誼婷-26"
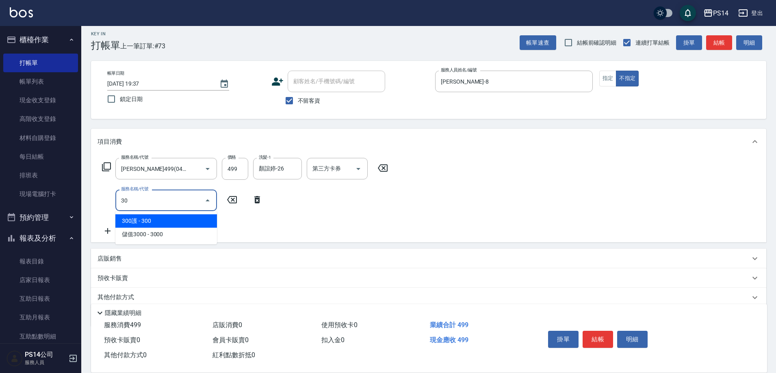
type input "304"
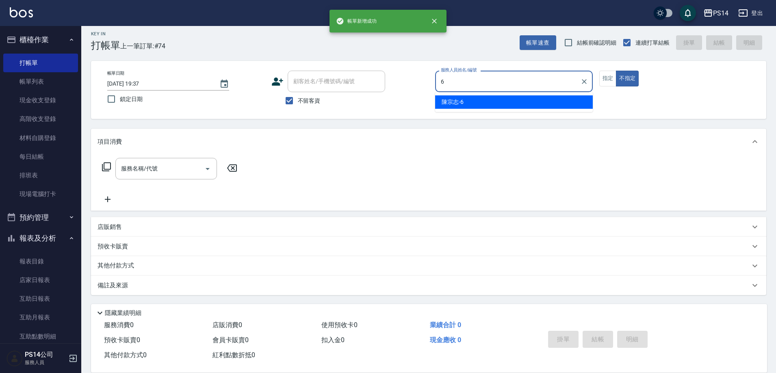
type input "陳宗志-6"
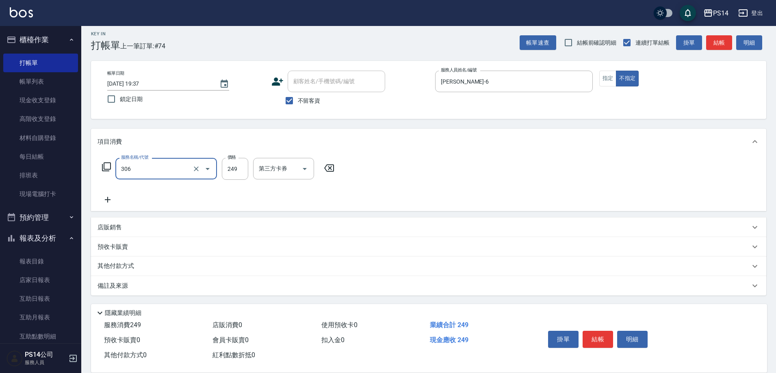
type input "剪髮(306)"
type input "陳昱蓁-18"
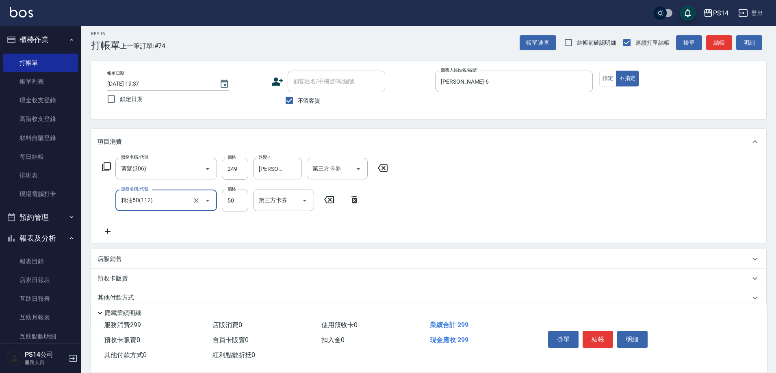
type input "精油50(112)"
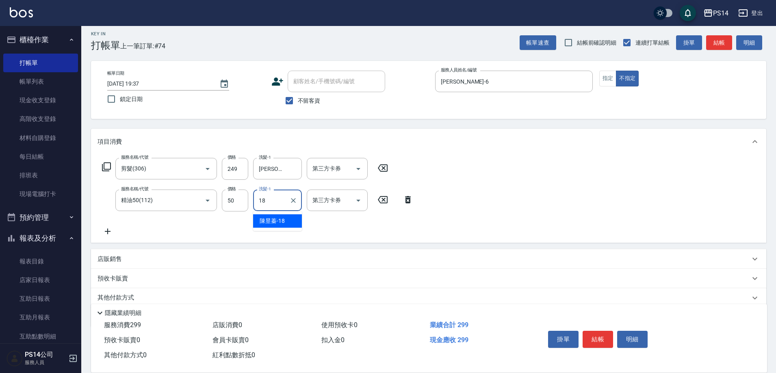
type input "陳昱蓁-18"
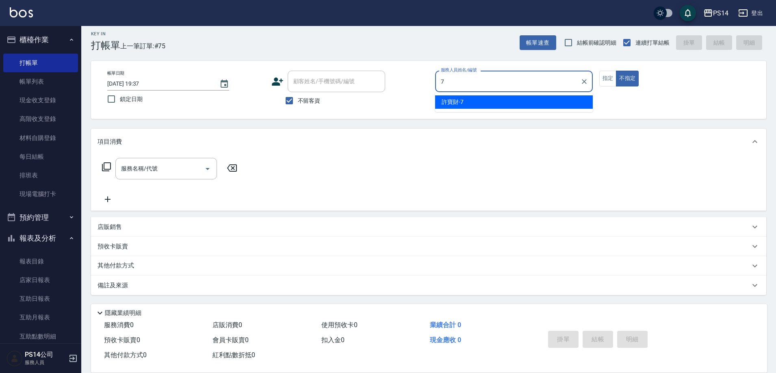
type input "許寶財-7"
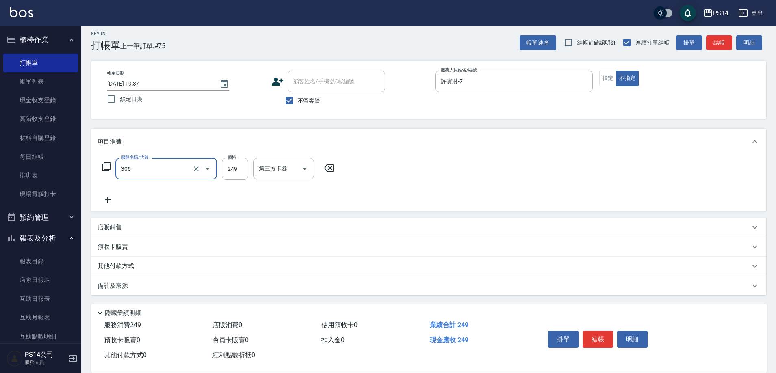
type input "剪髮(306)"
type input "謝欣紜-28"
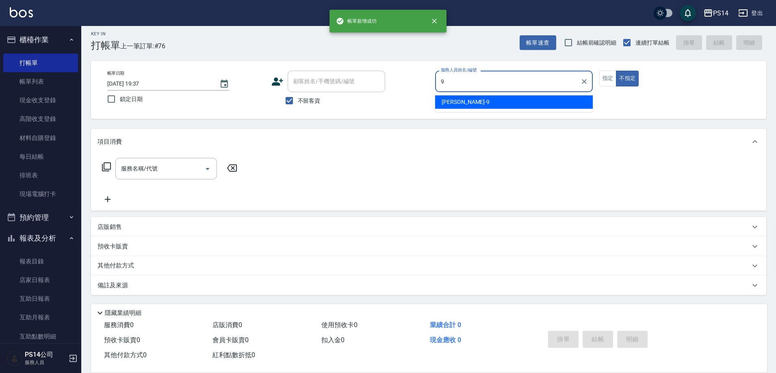
type input "楊宇霏-9"
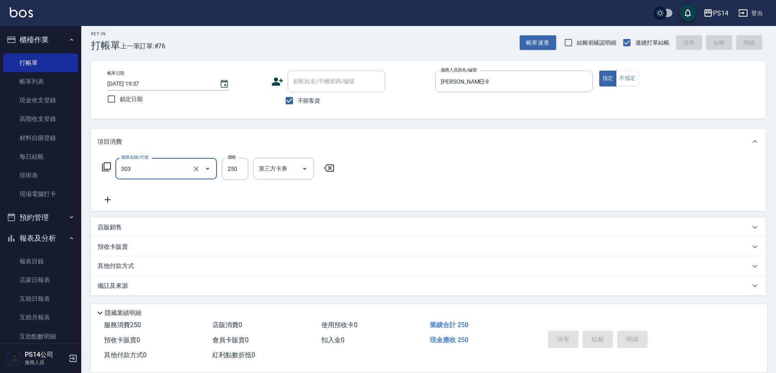
type input "303"
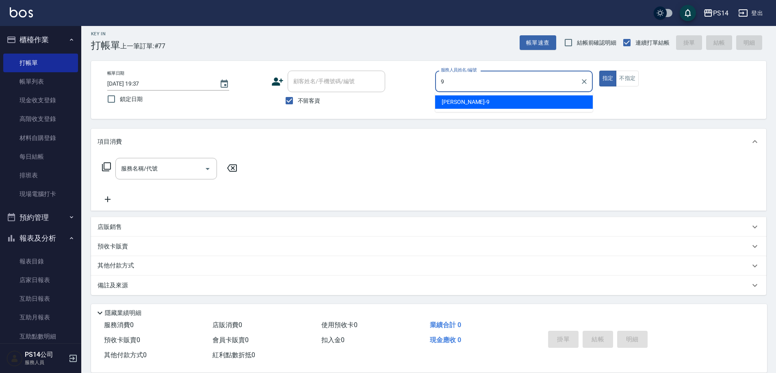
type input "楊宇霏-9"
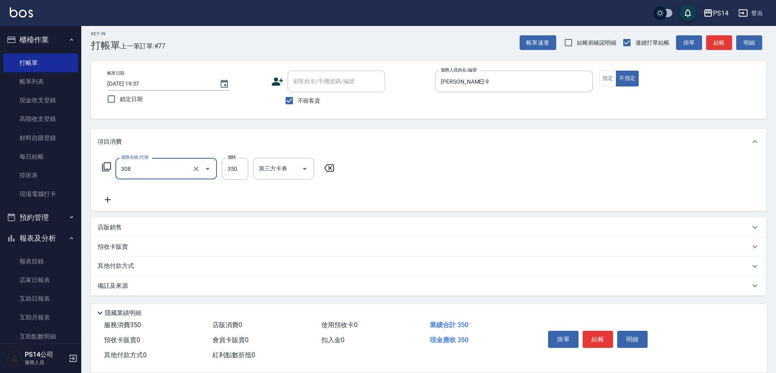
type input "洗+剪(308)"
type input "謝欣紜-28"
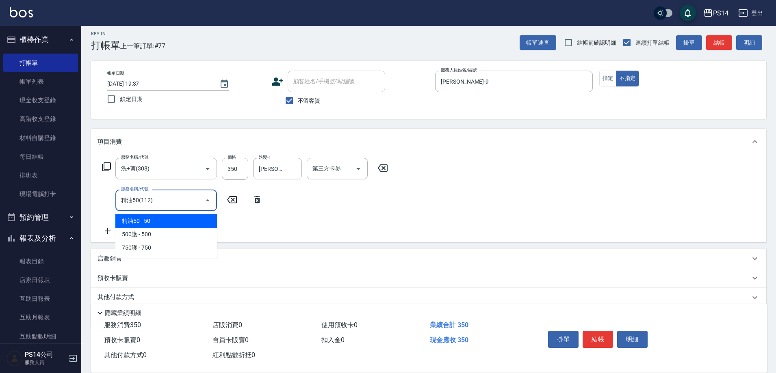
type input "精油50(112)"
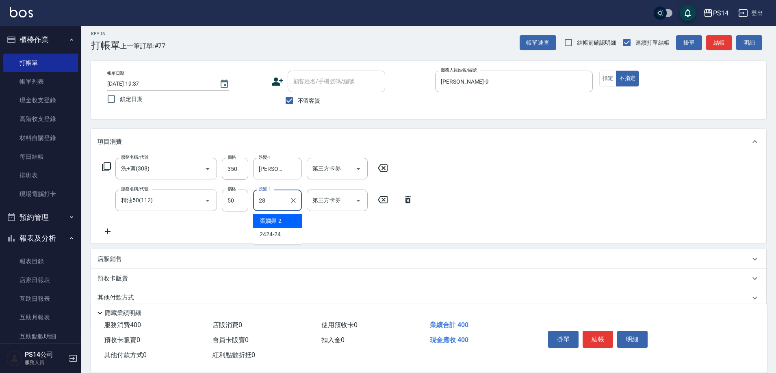
type input "謝欣紜-28"
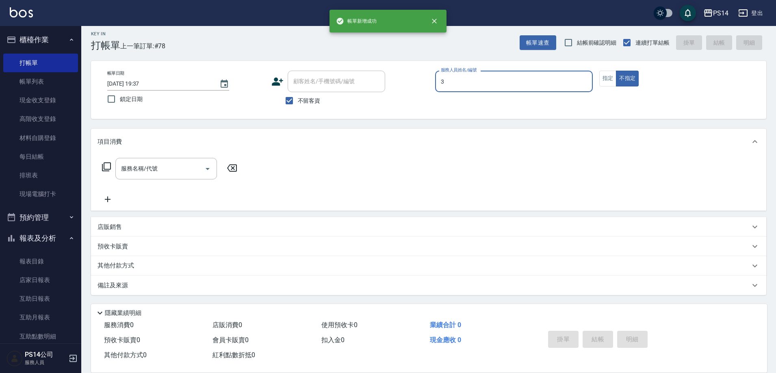
type input "余宜玲-3"
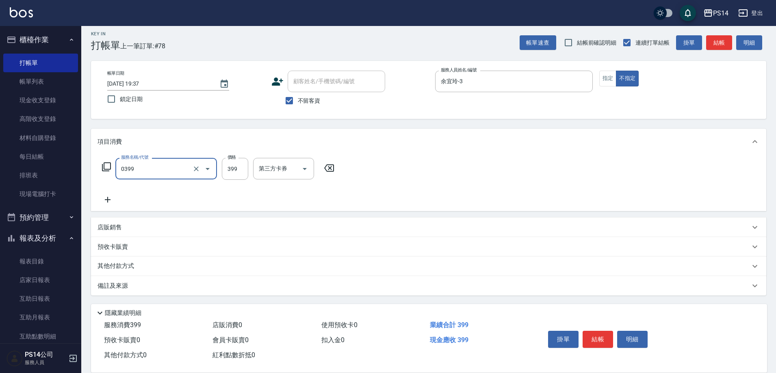
type input "海鹽399(0399)"
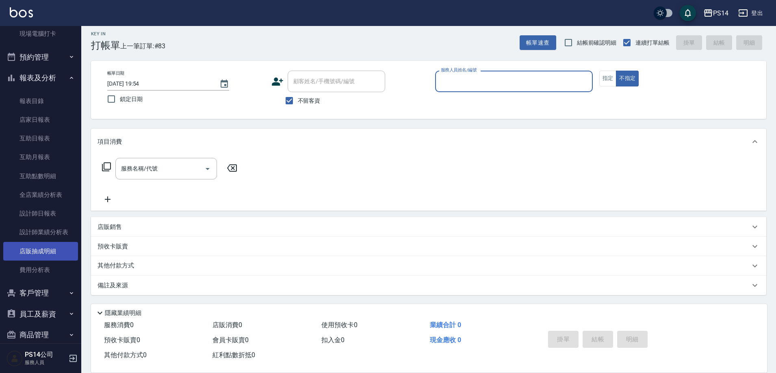
scroll to position [172, 0]
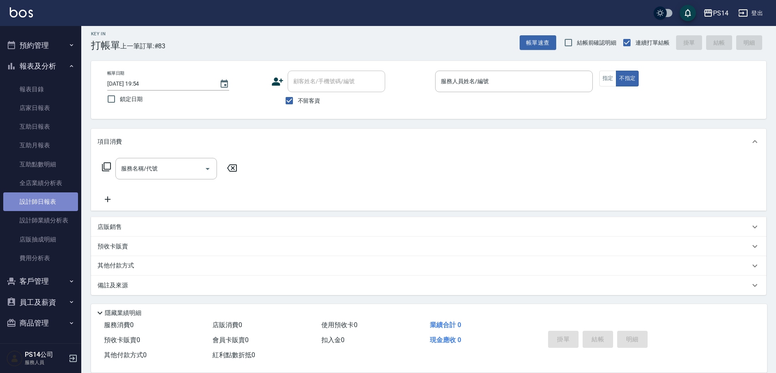
click at [56, 204] on link "設計師日報表" at bounding box center [40, 202] width 75 height 19
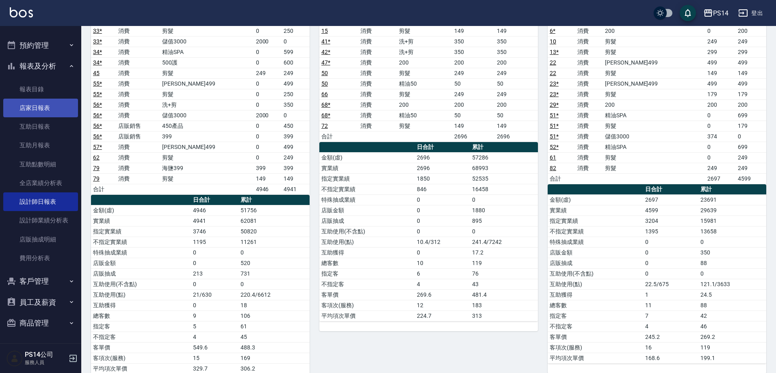
scroll to position [81, 0]
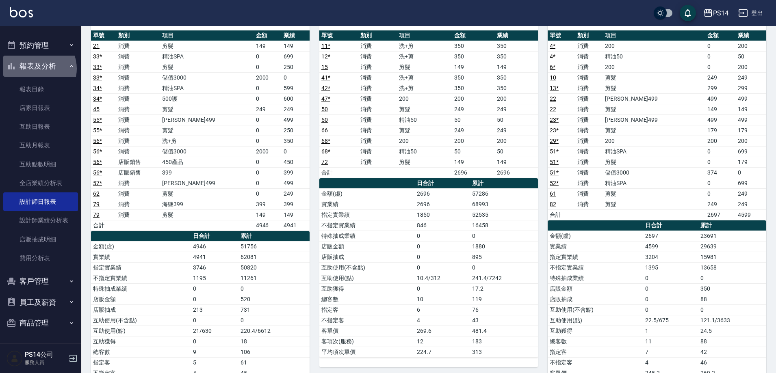
click at [37, 69] on button "報表及分析" at bounding box center [40, 66] width 75 height 21
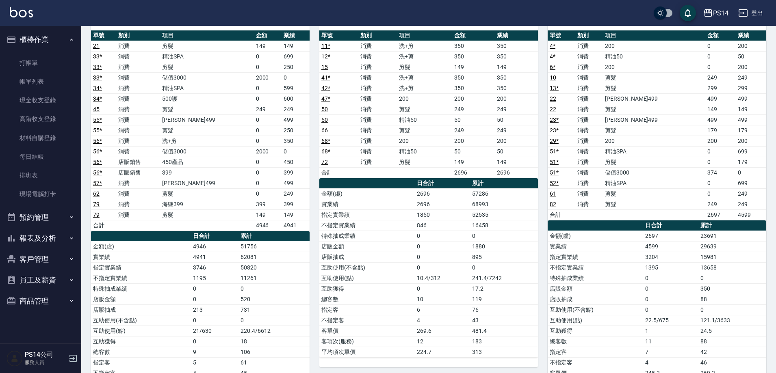
scroll to position [0, 0]
click at [41, 40] on button "櫃檯作業" at bounding box center [40, 39] width 75 height 21
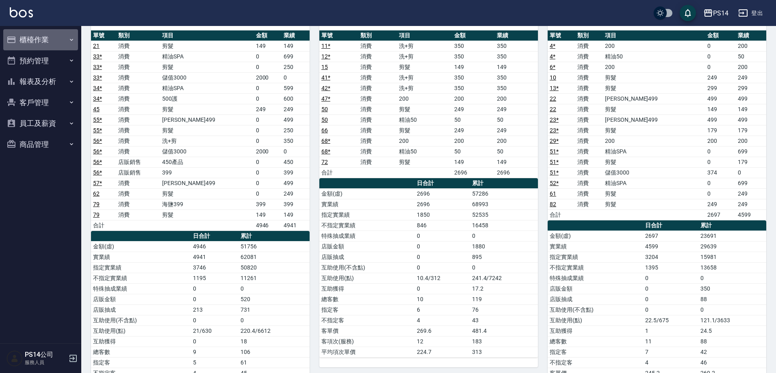
click at [28, 38] on button "櫃檯作業" at bounding box center [40, 39] width 75 height 21
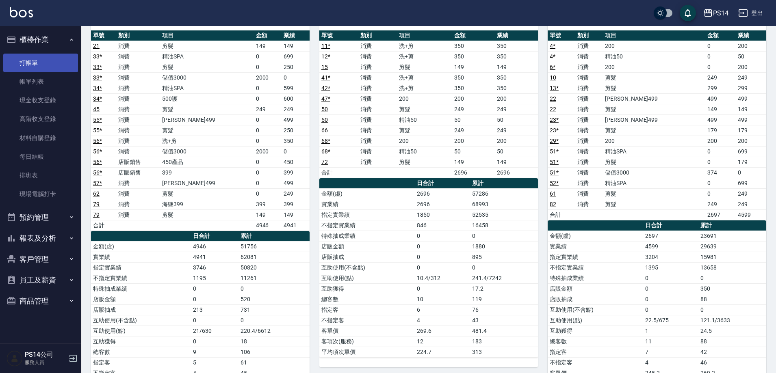
click at [34, 61] on link "打帳單" at bounding box center [40, 63] width 75 height 19
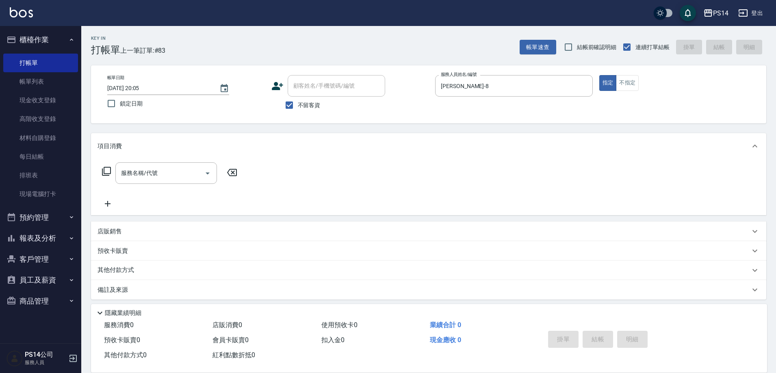
click at [120, 231] on p "店販銷售" at bounding box center [109, 231] width 24 height 9
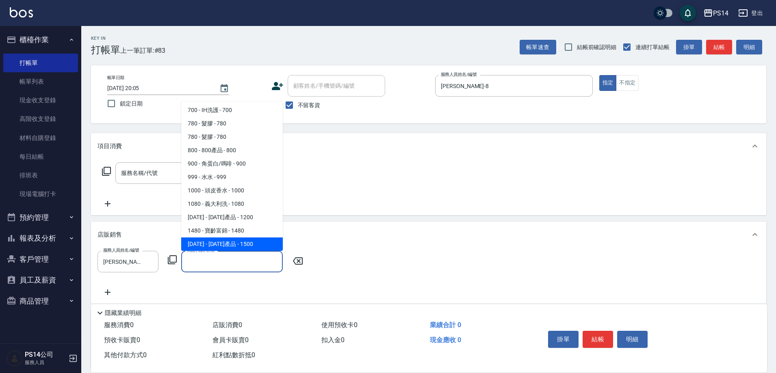
scroll to position [149, 0]
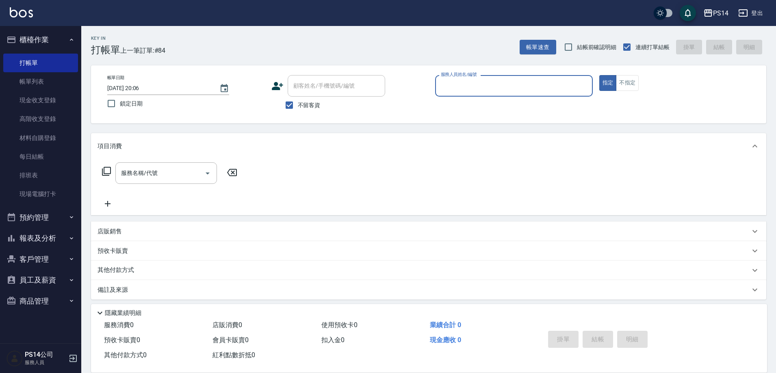
click at [33, 37] on button "櫃檯作業" at bounding box center [40, 39] width 75 height 21
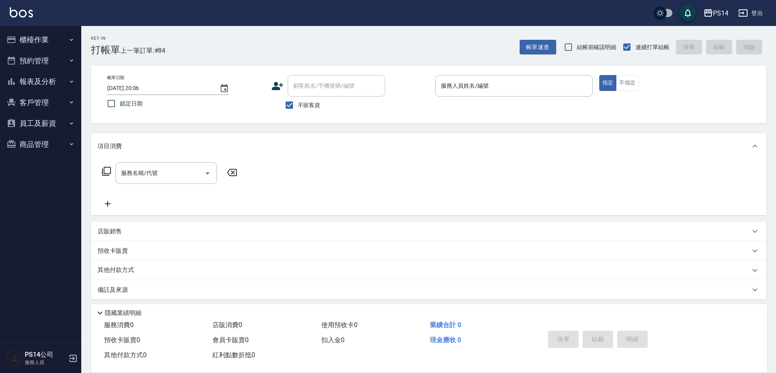
click at [244, 45] on div "Key In 打帳單 上一筆訂單:#84 帳單速查 結帳前確認明細 連續打單結帳 掛單 結帳 明細" at bounding box center [423, 41] width 685 height 30
click at [41, 39] on button "櫃檯作業" at bounding box center [40, 39] width 75 height 21
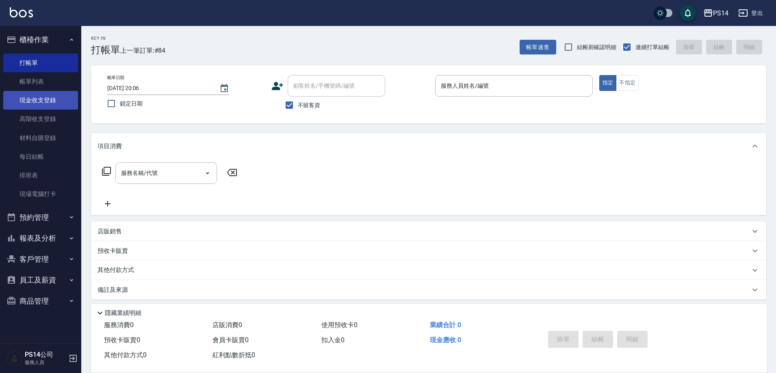
click at [42, 97] on link "現金收支登錄" at bounding box center [40, 100] width 75 height 19
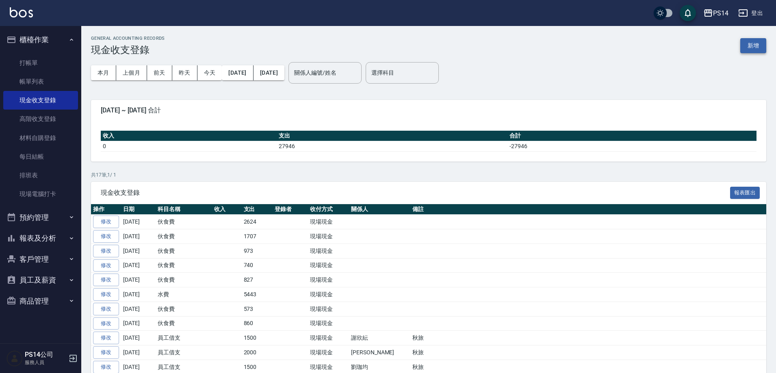
click at [751, 41] on button "新增" at bounding box center [753, 45] width 26 height 15
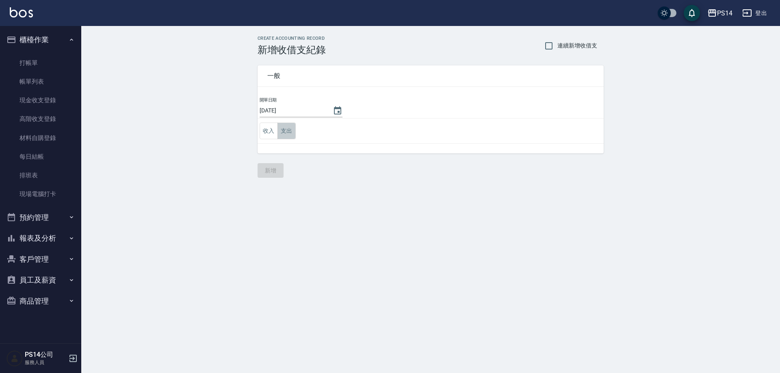
click at [287, 127] on button "支出" at bounding box center [286, 131] width 18 height 17
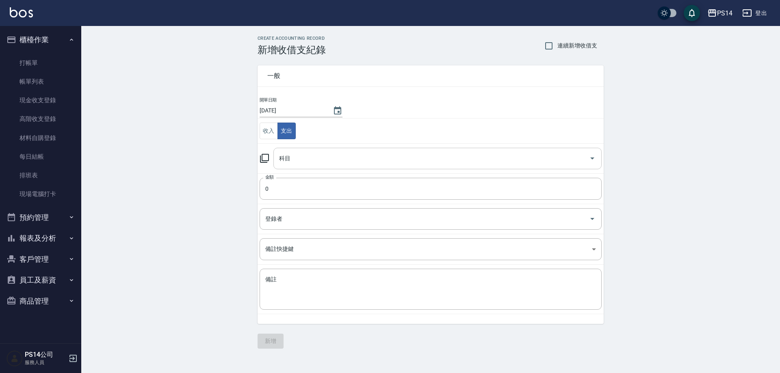
click at [305, 158] on input "科目" at bounding box center [431, 158] width 309 height 14
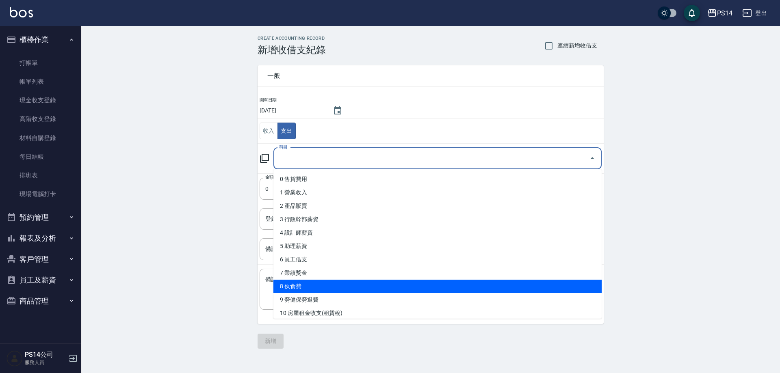
click at [335, 281] on li "8 伙食費" at bounding box center [437, 286] width 328 height 13
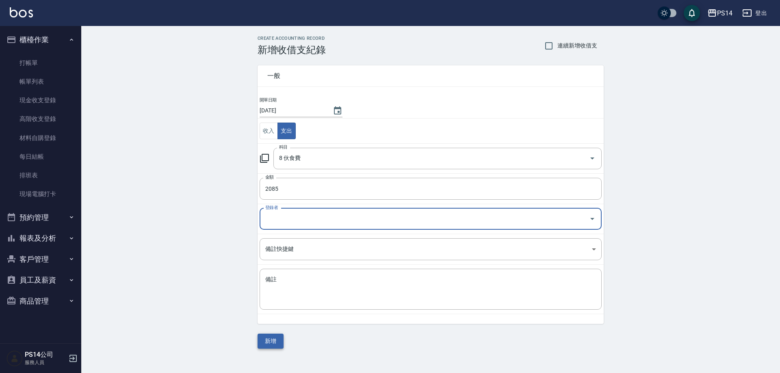
click at [276, 340] on button "新增" at bounding box center [270, 341] width 26 height 15
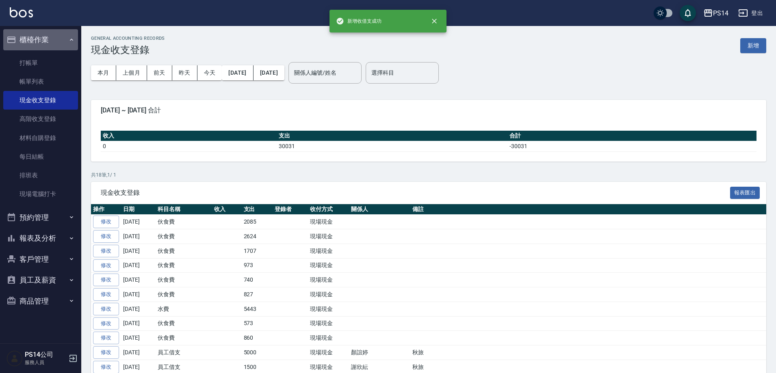
click at [37, 36] on button "櫃檯作業" at bounding box center [40, 39] width 75 height 21
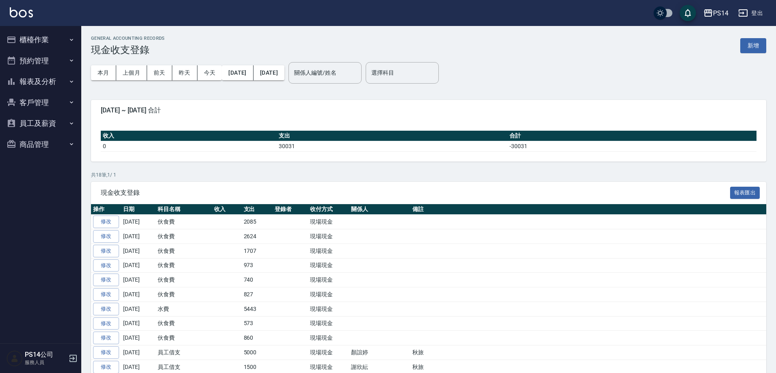
click at [38, 80] on button "報表及分析" at bounding box center [40, 81] width 75 height 21
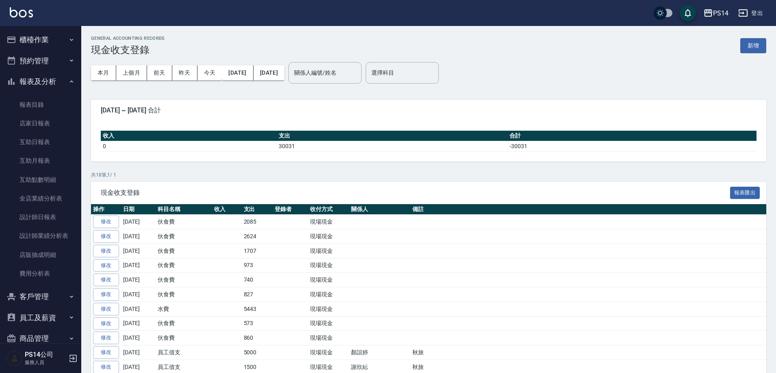
click at [25, 78] on button "報表及分析" at bounding box center [40, 81] width 75 height 21
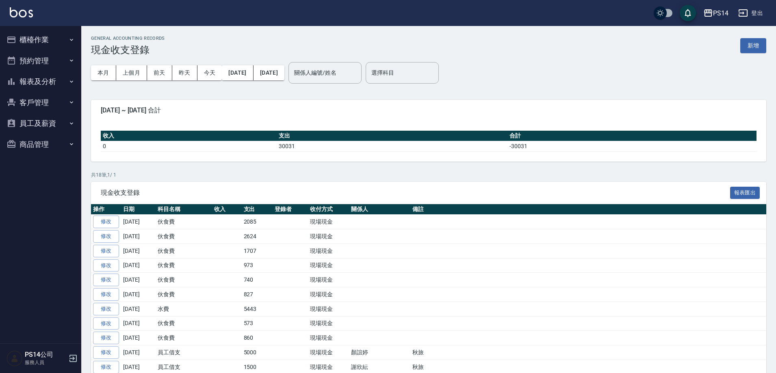
click at [34, 35] on button "櫃檯作業" at bounding box center [40, 39] width 75 height 21
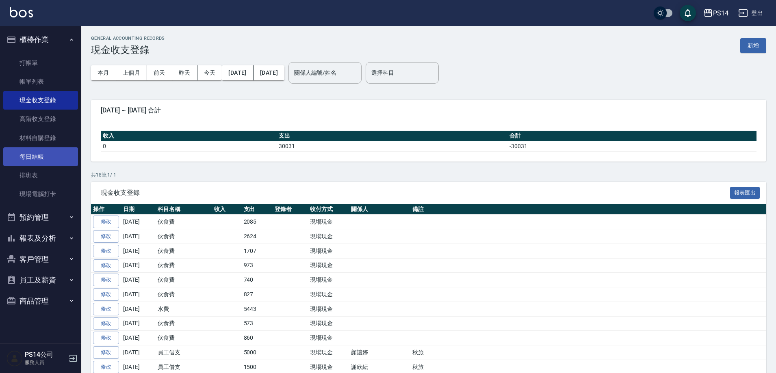
click at [36, 156] on link "每日結帳" at bounding box center [40, 156] width 75 height 19
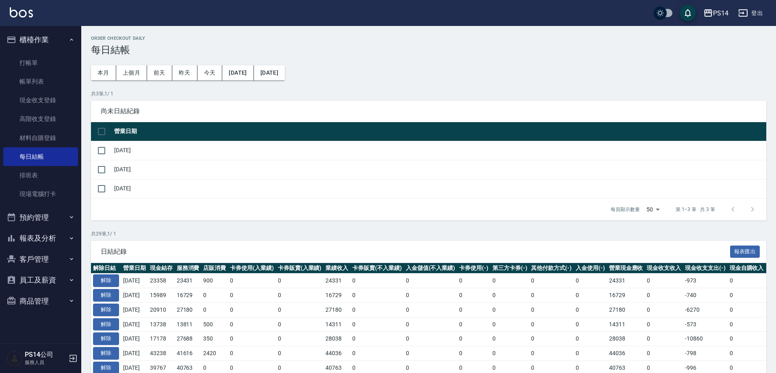
click at [104, 132] on input "checkbox" at bounding box center [101, 131] width 17 height 17
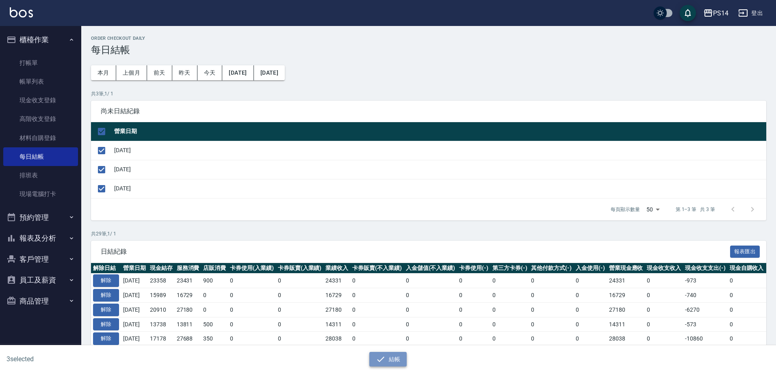
click at [393, 363] on button "結帳" at bounding box center [388, 359] width 38 height 15
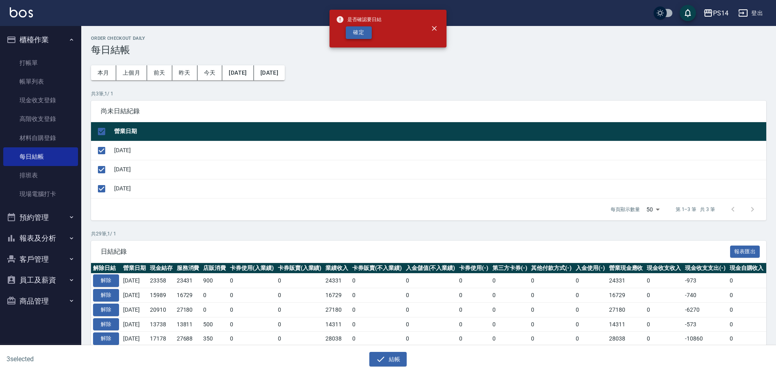
click at [370, 36] on button "確定" at bounding box center [359, 32] width 26 height 13
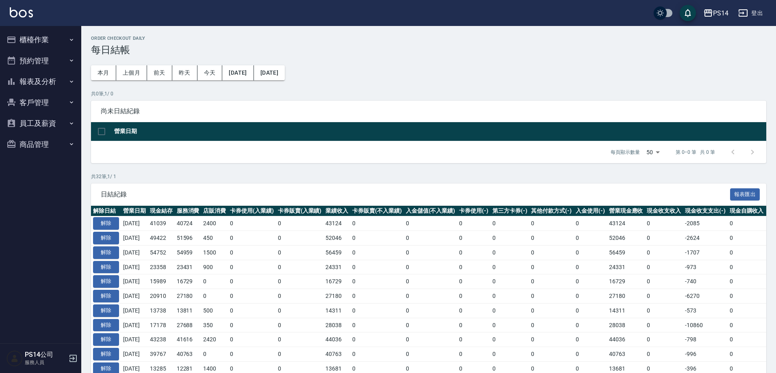
click at [37, 82] on button "報表及分析" at bounding box center [40, 81] width 75 height 21
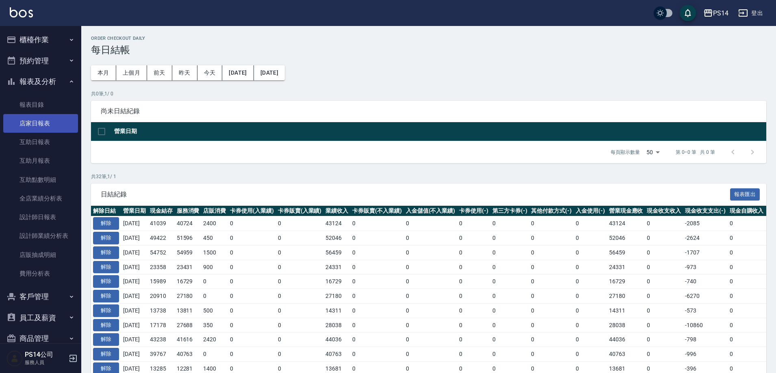
click at [47, 124] on link "店家日報表" at bounding box center [40, 123] width 75 height 19
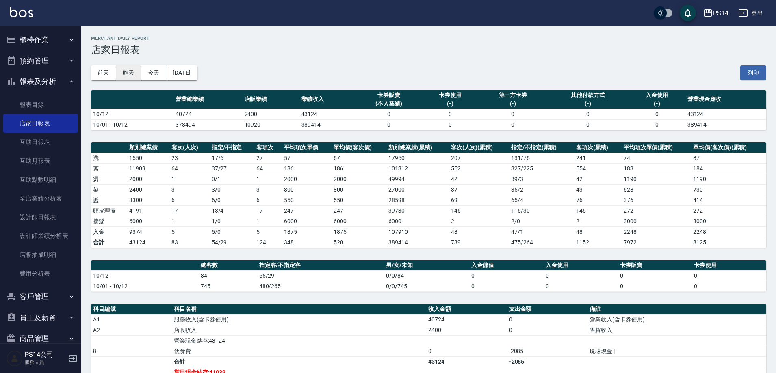
click at [130, 71] on button "昨天" at bounding box center [128, 72] width 25 height 15
click at [108, 72] on button "前天" at bounding box center [103, 72] width 25 height 15
click at [33, 76] on button "報表及分析" at bounding box center [40, 81] width 75 height 21
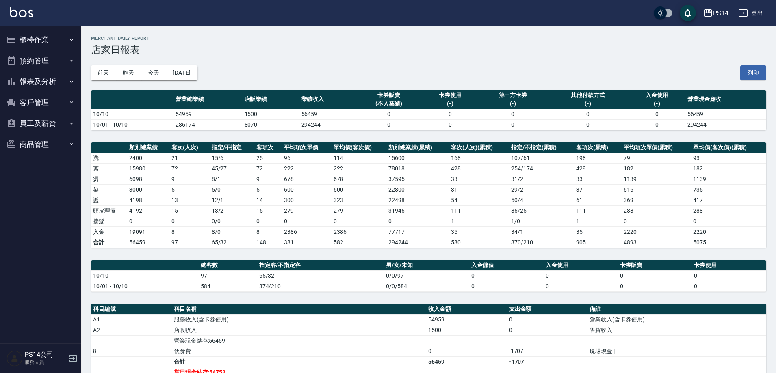
click at [32, 36] on button "櫃檯作業" at bounding box center [40, 39] width 75 height 21
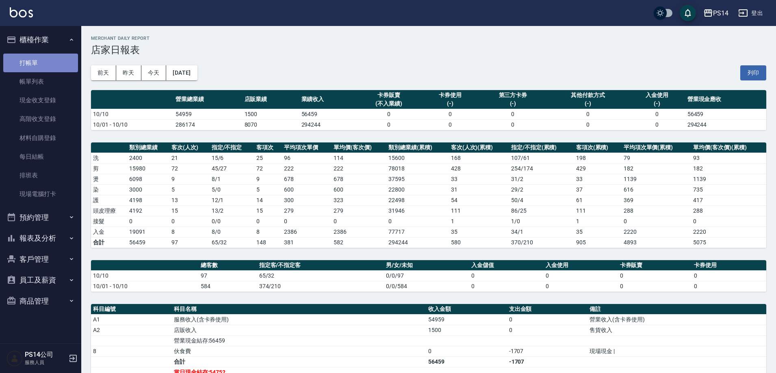
click at [40, 59] on link "打帳單" at bounding box center [40, 63] width 75 height 19
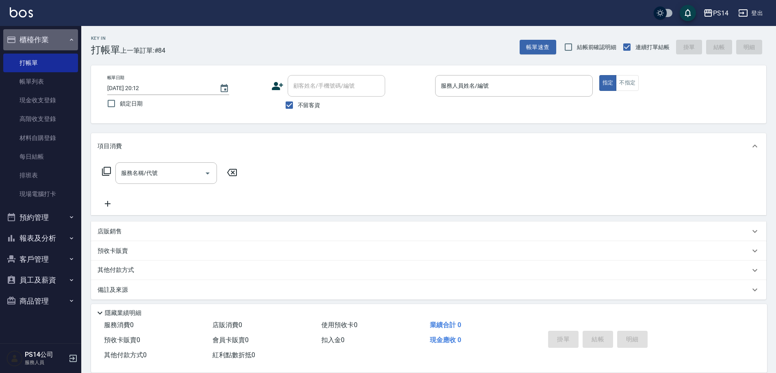
click at [33, 35] on button "櫃檯作業" at bounding box center [40, 39] width 75 height 21
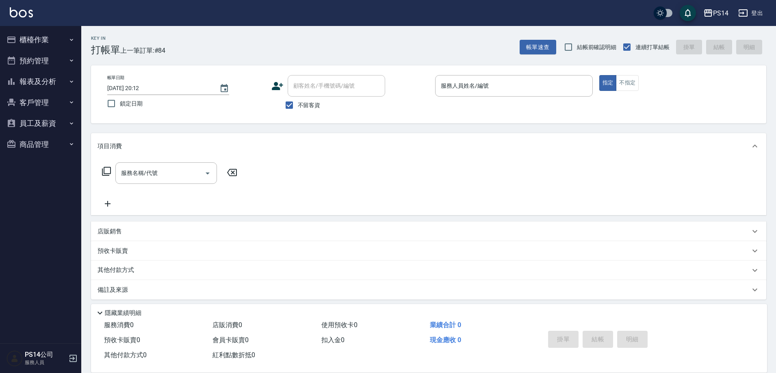
click at [46, 77] on button "報表及分析" at bounding box center [40, 81] width 75 height 21
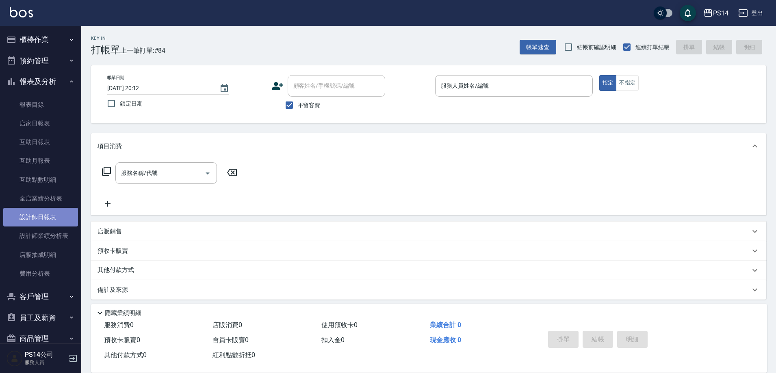
click at [51, 219] on link "設計師日報表" at bounding box center [40, 217] width 75 height 19
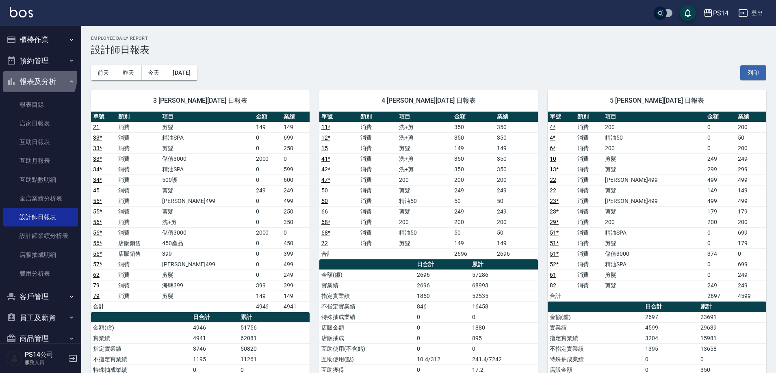
click at [37, 78] on button "報表及分析" at bounding box center [40, 81] width 75 height 21
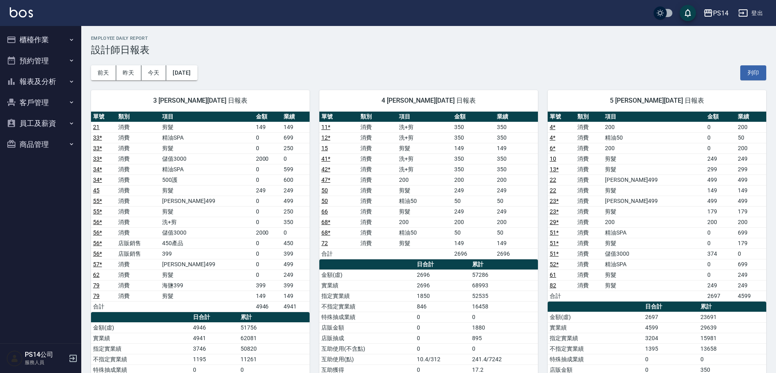
click at [33, 39] on button "櫃檯作業" at bounding box center [40, 39] width 75 height 21
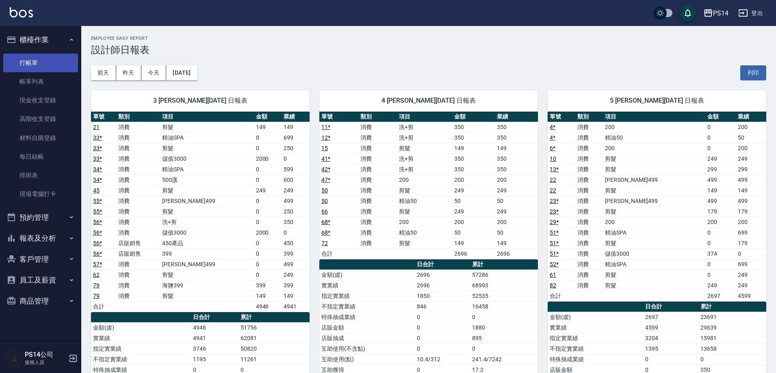
click at [33, 59] on link "打帳單" at bounding box center [40, 63] width 75 height 19
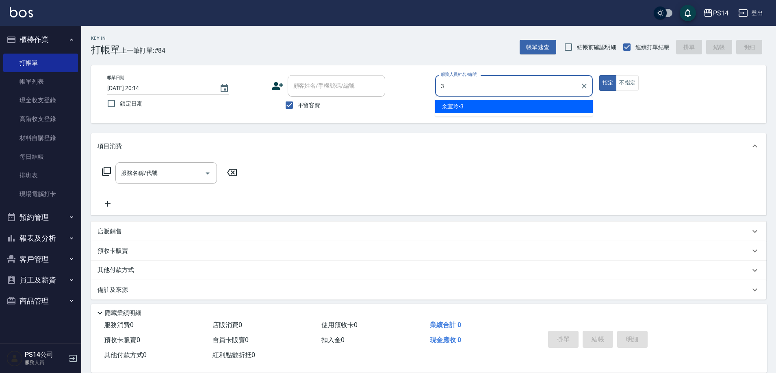
type input "余宜玲-3"
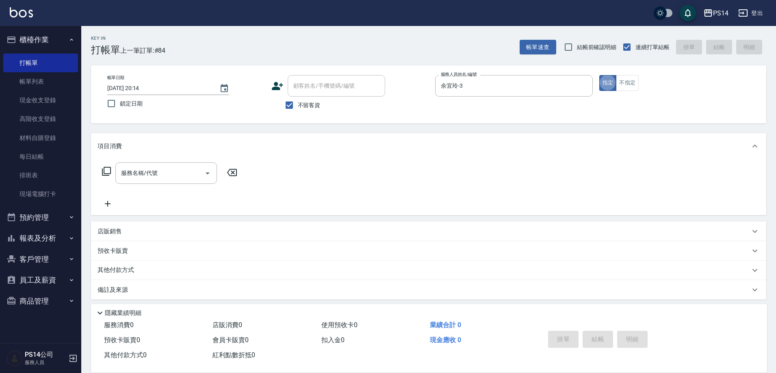
type button "true"
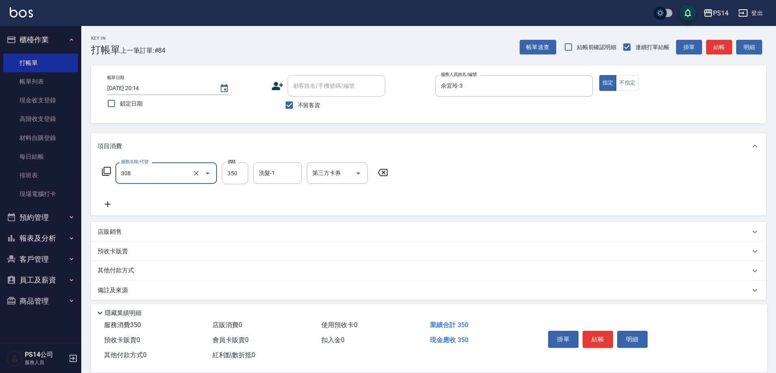
type input "洗+剪(308)"
type input "李祥君 -37"
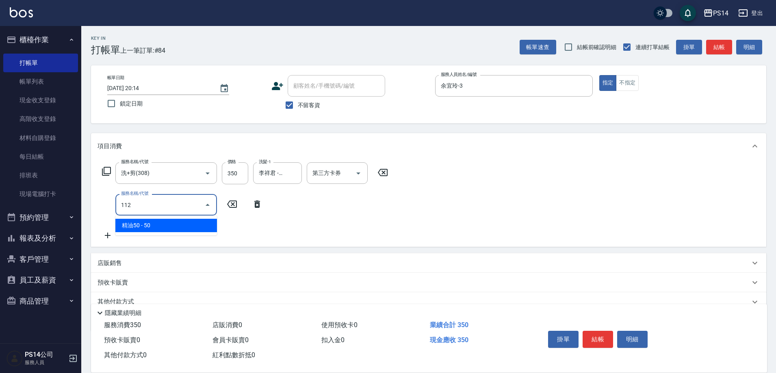
type input "精油50(112)"
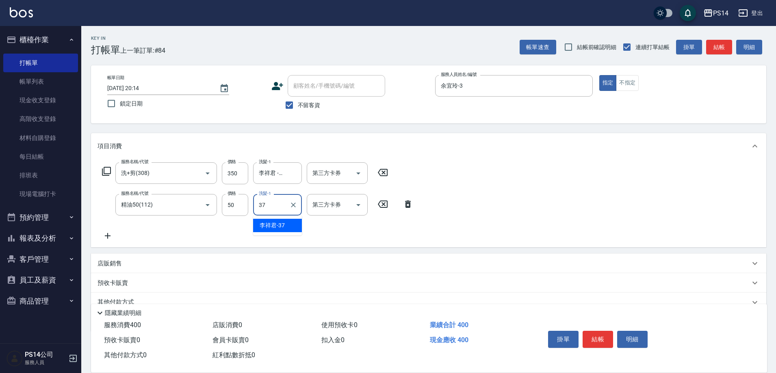
type input "李祥君 -37"
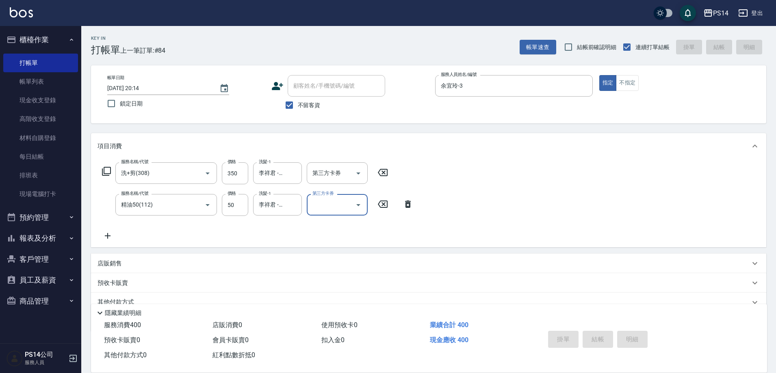
type input "2025/10/12 20:15"
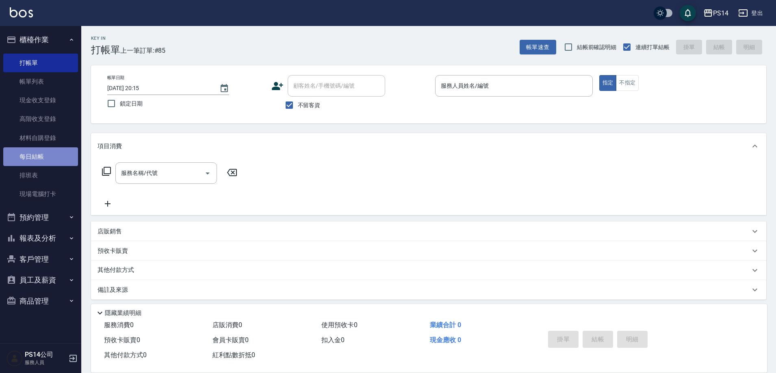
click at [39, 153] on link "每日結帳" at bounding box center [40, 156] width 75 height 19
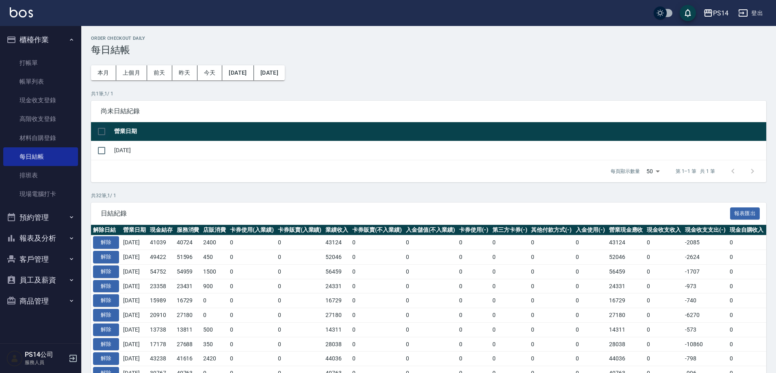
click at [102, 128] on input "checkbox" at bounding box center [101, 131] width 17 height 17
checkbox input "true"
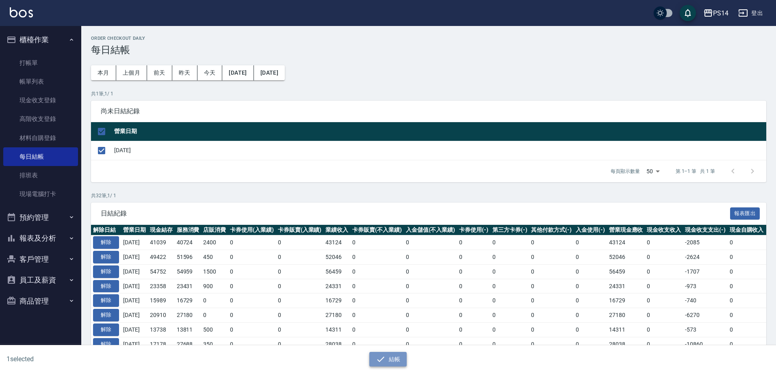
click at [395, 361] on button "結帳" at bounding box center [388, 359] width 38 height 15
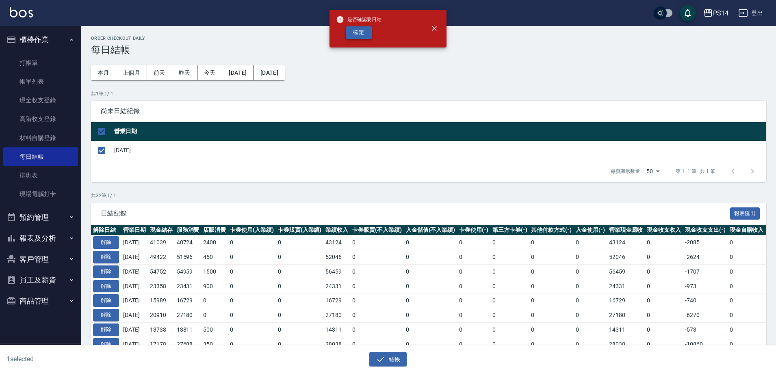
click at [364, 30] on button "確定" at bounding box center [359, 32] width 26 height 13
checkbox input "false"
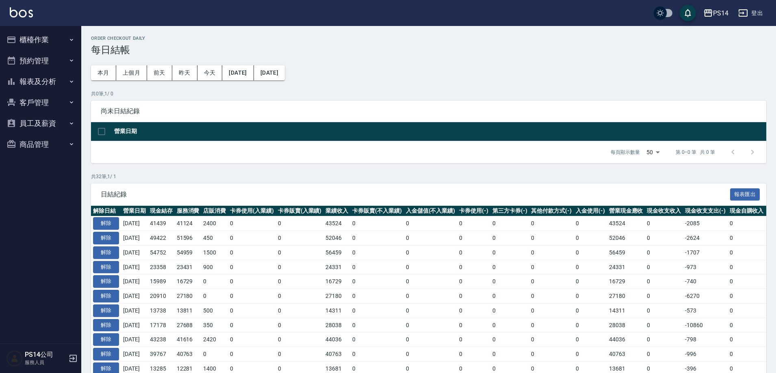
click at [43, 83] on button "報表及分析" at bounding box center [40, 81] width 75 height 21
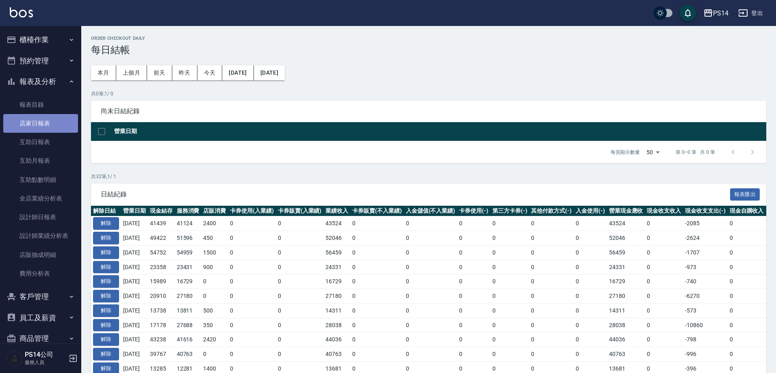
click at [41, 124] on link "店家日報表" at bounding box center [40, 123] width 75 height 19
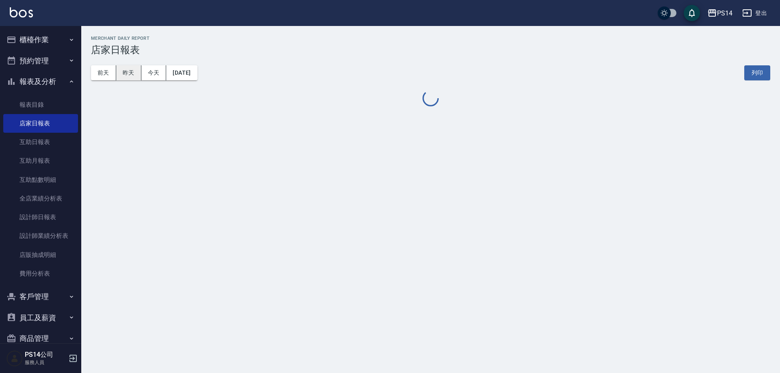
click at [128, 74] on button "昨天" at bounding box center [128, 72] width 25 height 15
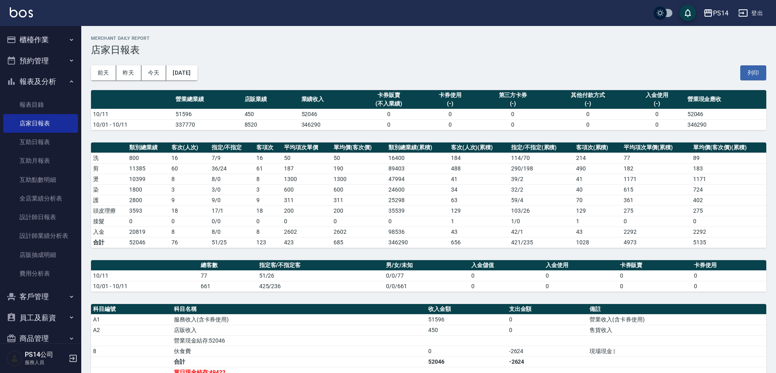
click at [32, 76] on button "報表及分析" at bounding box center [40, 81] width 75 height 21
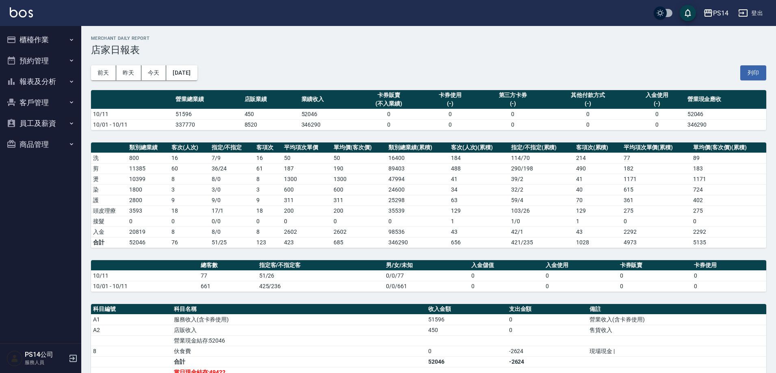
click at [40, 36] on button "櫃檯作業" at bounding box center [40, 39] width 75 height 21
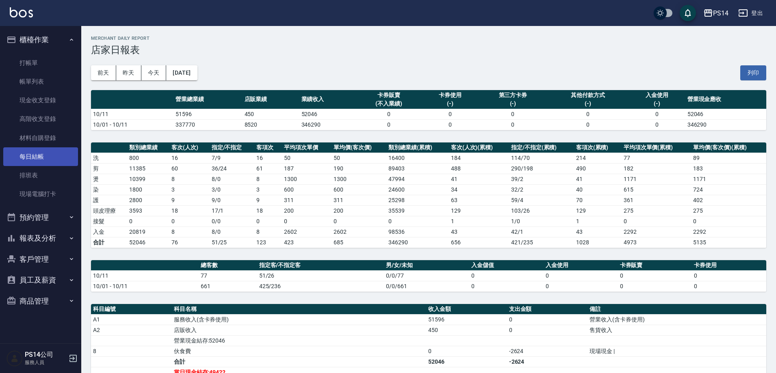
click at [41, 160] on link "每日結帳" at bounding box center [40, 156] width 75 height 19
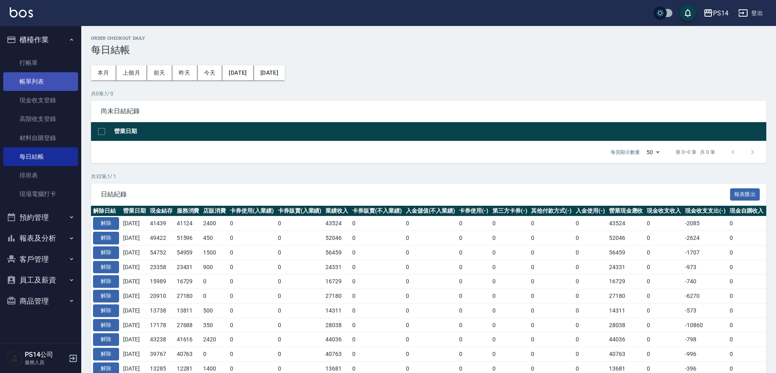
click at [42, 80] on link "帳單列表" at bounding box center [40, 81] width 75 height 19
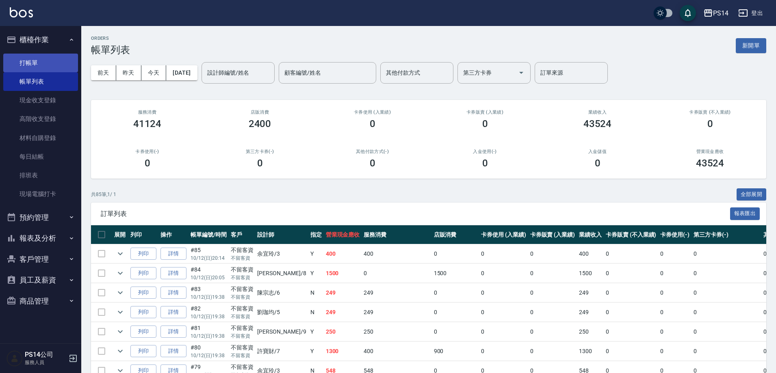
click at [29, 63] on link "打帳單" at bounding box center [40, 63] width 75 height 19
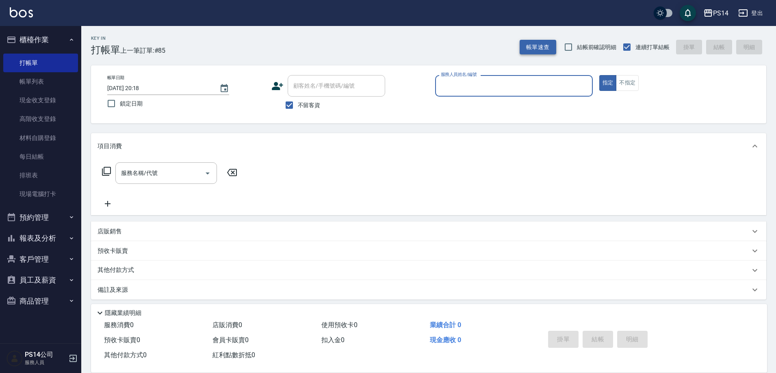
click at [537, 47] on button "帳單速查" at bounding box center [537, 47] width 37 height 15
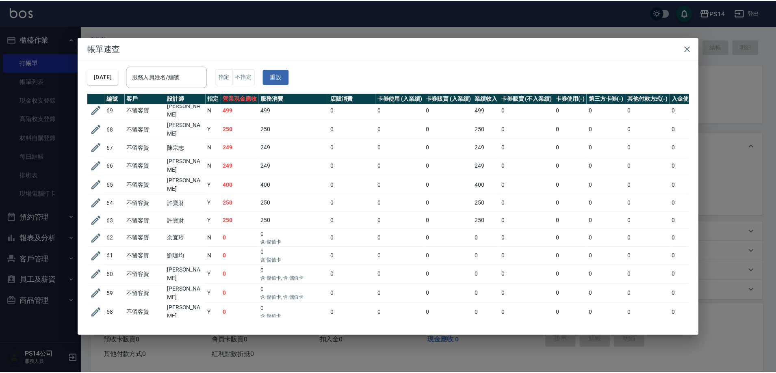
scroll to position [406, 0]
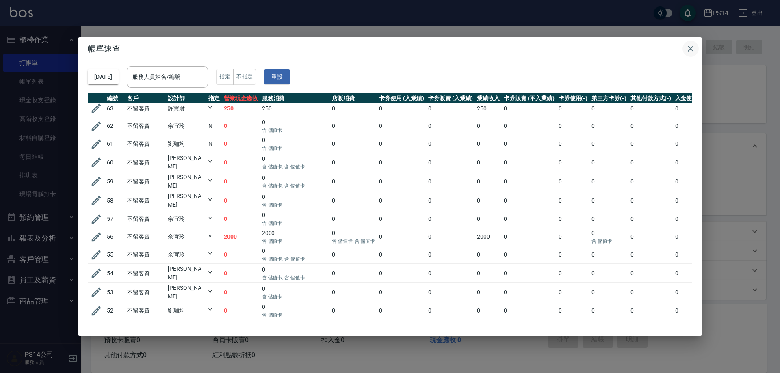
click at [691, 44] on icon "button" at bounding box center [691, 49] width 10 height 10
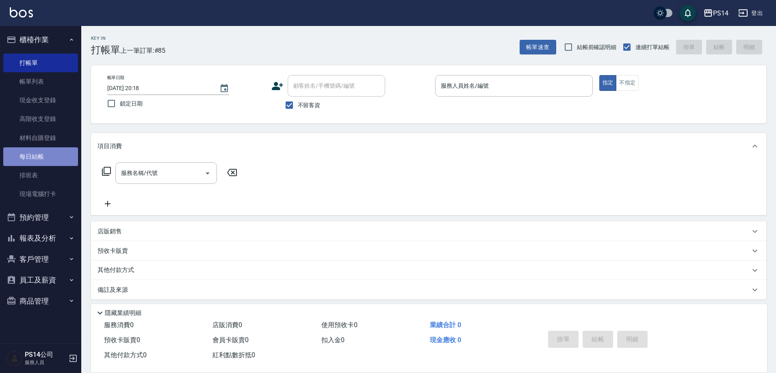
click at [40, 153] on link "每日結帳" at bounding box center [40, 156] width 75 height 19
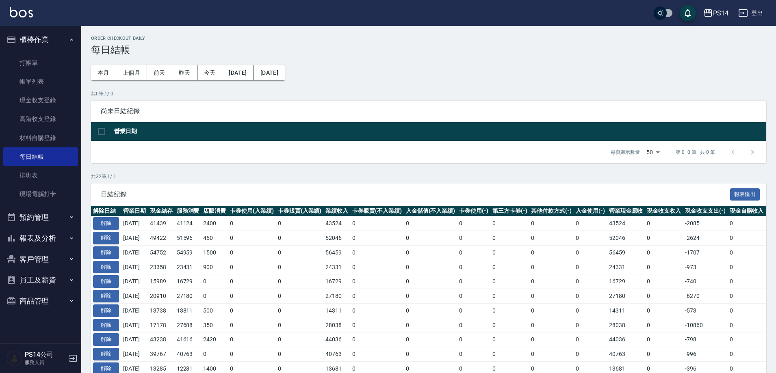
click at [31, 35] on button "櫃檯作業" at bounding box center [40, 39] width 75 height 21
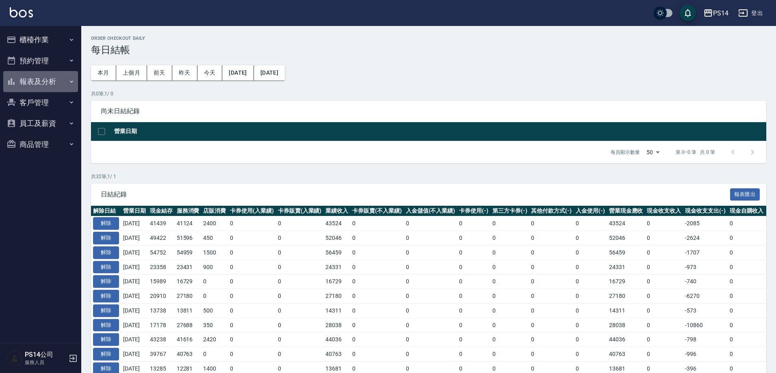
click at [39, 79] on button "報表及分析" at bounding box center [40, 81] width 75 height 21
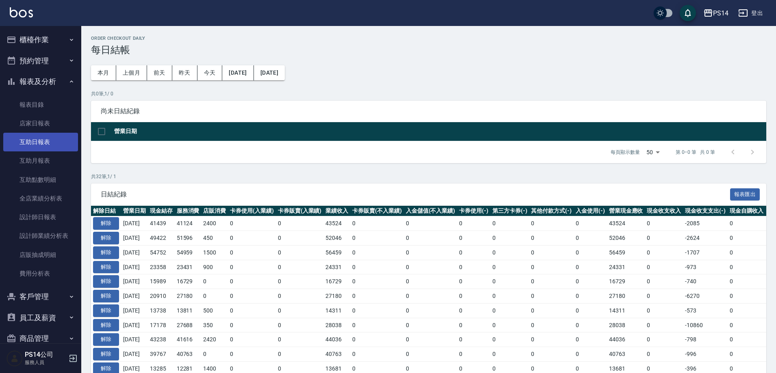
click at [47, 145] on link "互助日報表" at bounding box center [40, 142] width 75 height 19
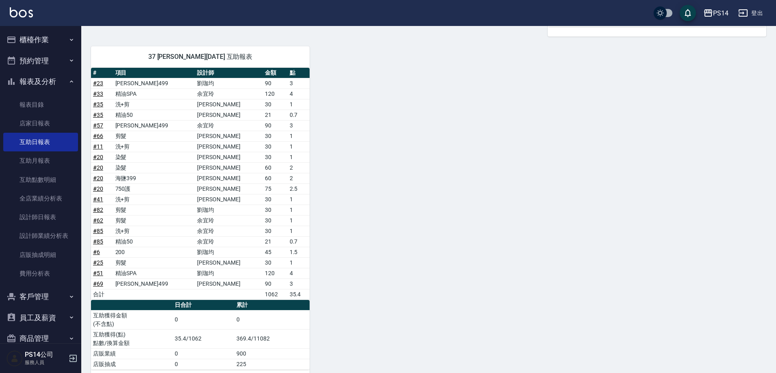
scroll to position [887, 0]
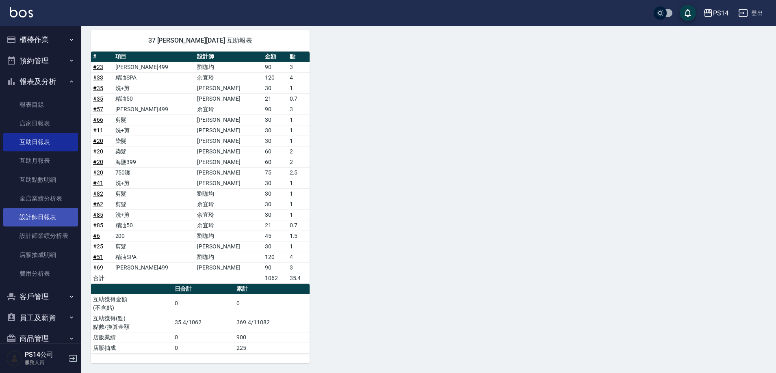
click at [51, 217] on link "設計師日報表" at bounding box center [40, 217] width 75 height 19
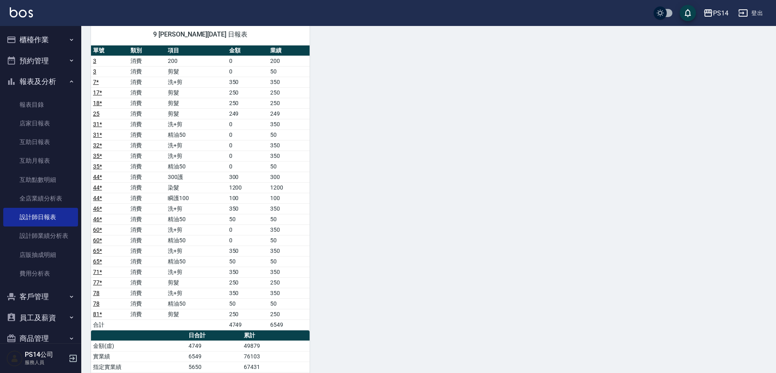
scroll to position [1015, 0]
click at [27, 82] on button "報表及分析" at bounding box center [40, 81] width 75 height 21
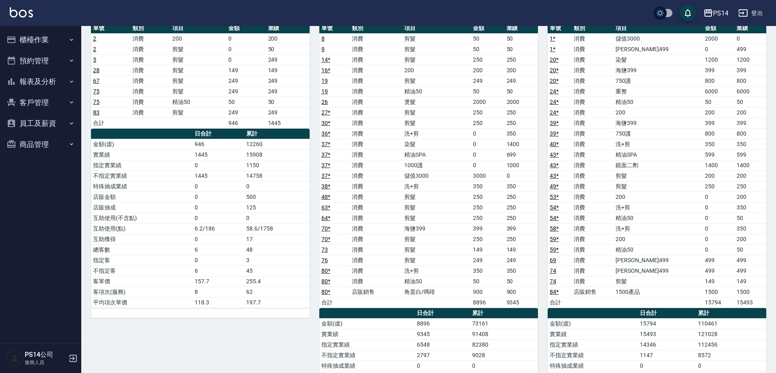
scroll to position [527, 0]
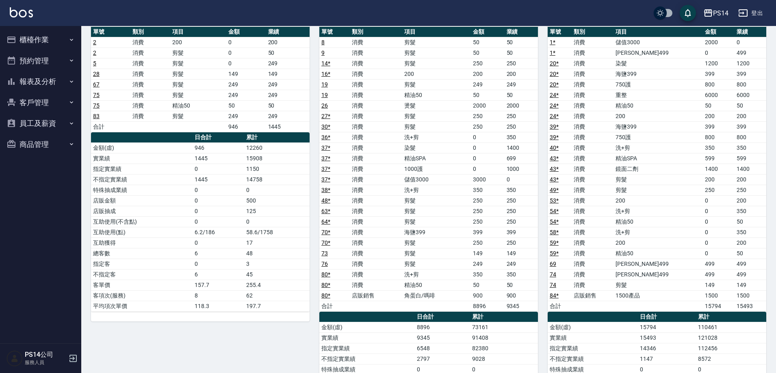
click at [3, 71] on button "報表及分析" at bounding box center [40, 81] width 75 height 21
